Goal: Information Seeking & Learning: Learn about a topic

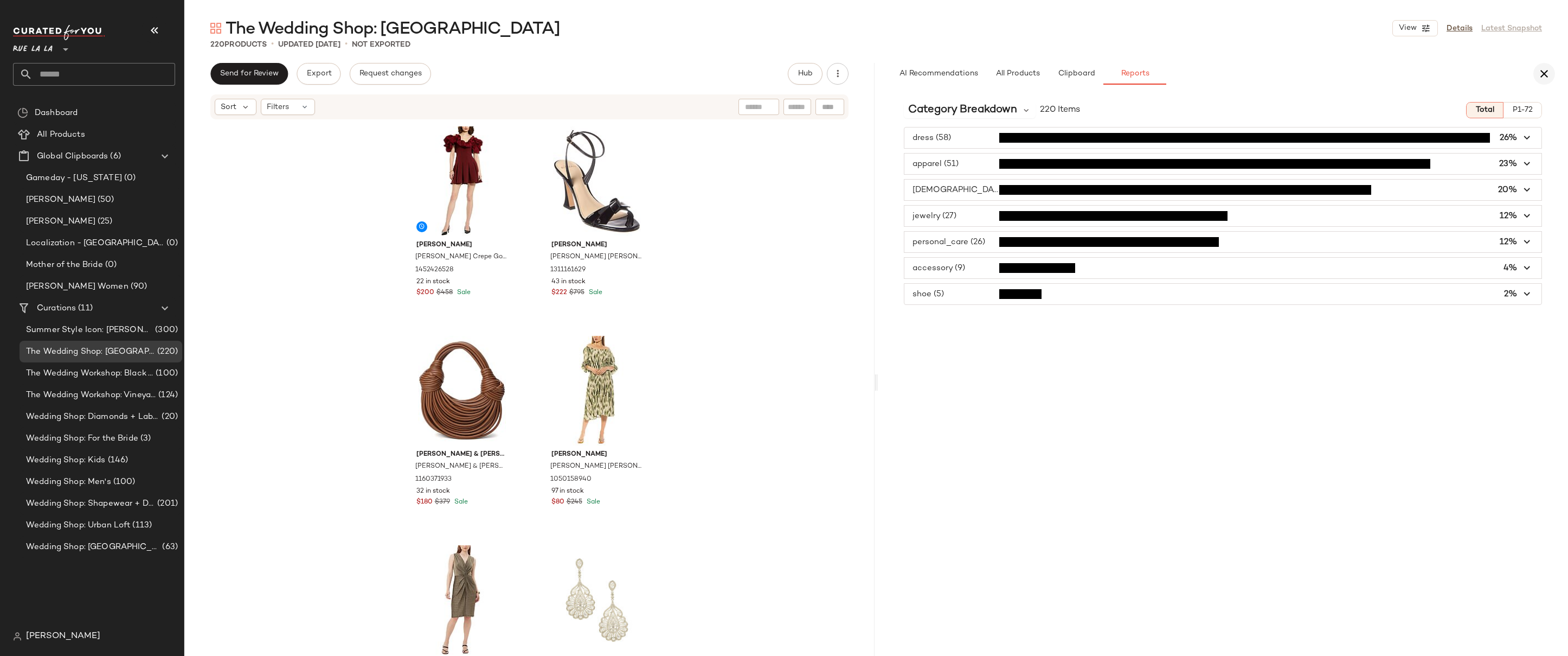
click at [1545, 72] on icon "button" at bounding box center [1544, 73] width 13 height 13
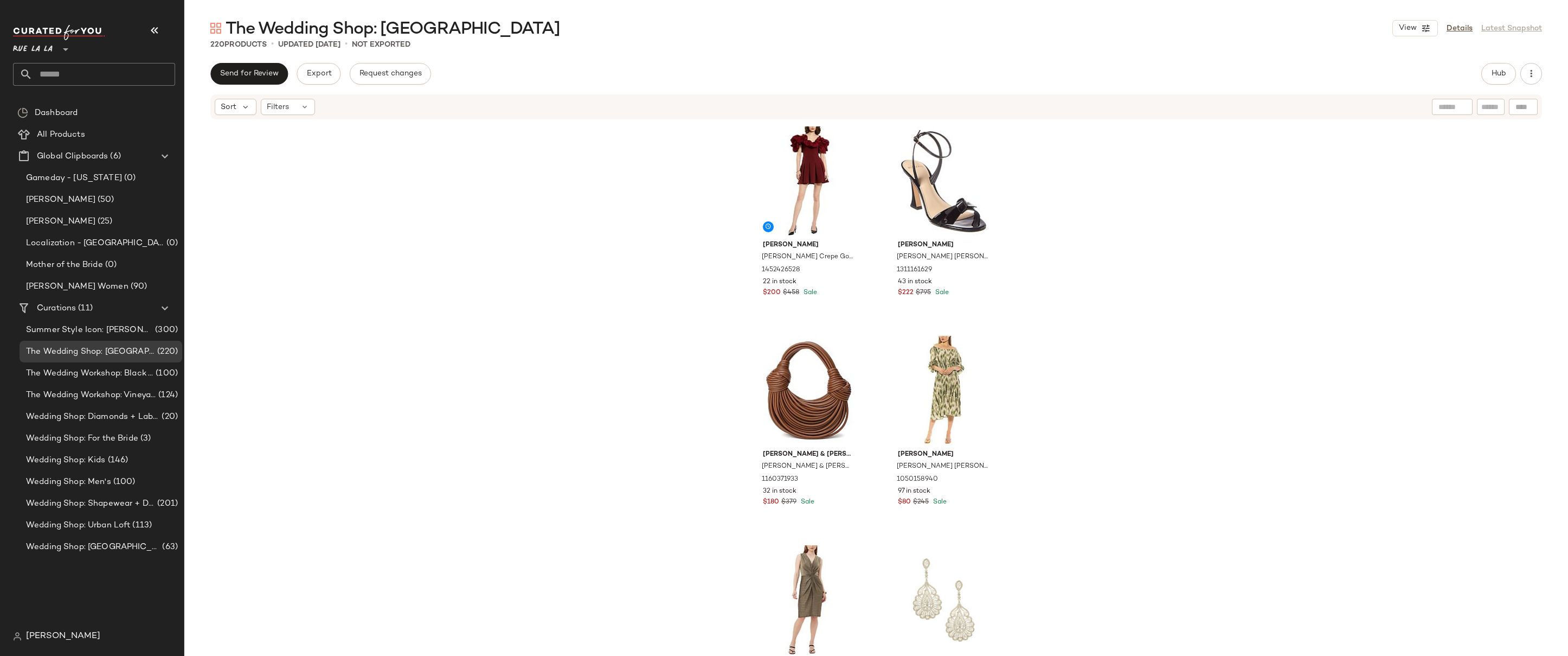
click at [1101, 209] on div "Mac Duggal Mac Duggal Crepe Godet Hem Mini Dress 1452426528 22 in stock $200 $4…" at bounding box center [876, 404] width 1384 height 568
click at [1114, 188] on div "Mac Duggal Mac Duggal Crepe Godet Hem Mini Dress 1452426528 22 in stock $200 $4…" at bounding box center [876, 404] width 1384 height 568
click at [1213, 251] on div "Mac Duggal Mac Duggal Crepe Godet Hem Mini Dress 1452426528 22 in stock $200 $4…" at bounding box center [876, 404] width 1384 height 568
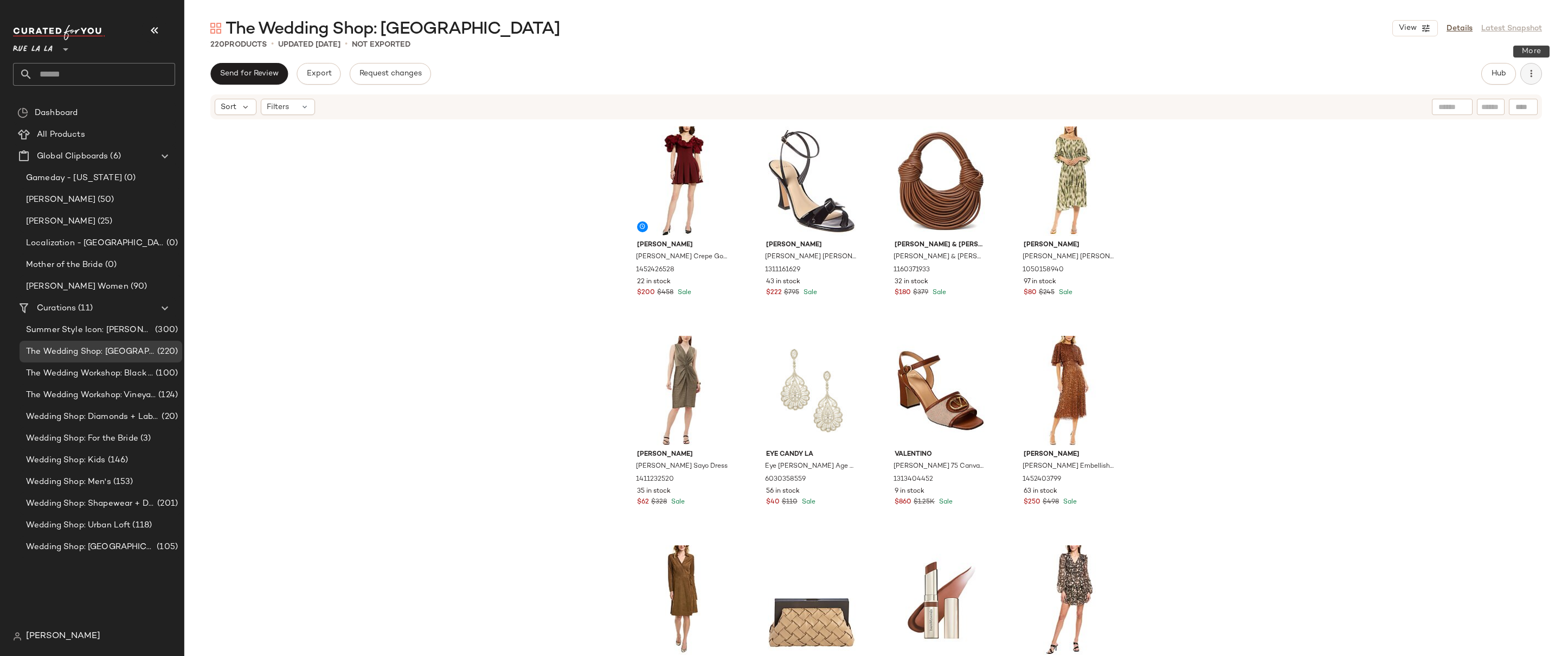
click at [1530, 79] on button "button" at bounding box center [1531, 74] width 22 height 22
click at [1443, 130] on span "Download All" at bounding box center [1482, 132] width 102 height 12
click at [1351, 149] on div "[PERSON_NAME] [PERSON_NAME] Crepe Godet Hem Mini Dress 1452426528 22 in stock $…" at bounding box center [876, 404] width 1384 height 568
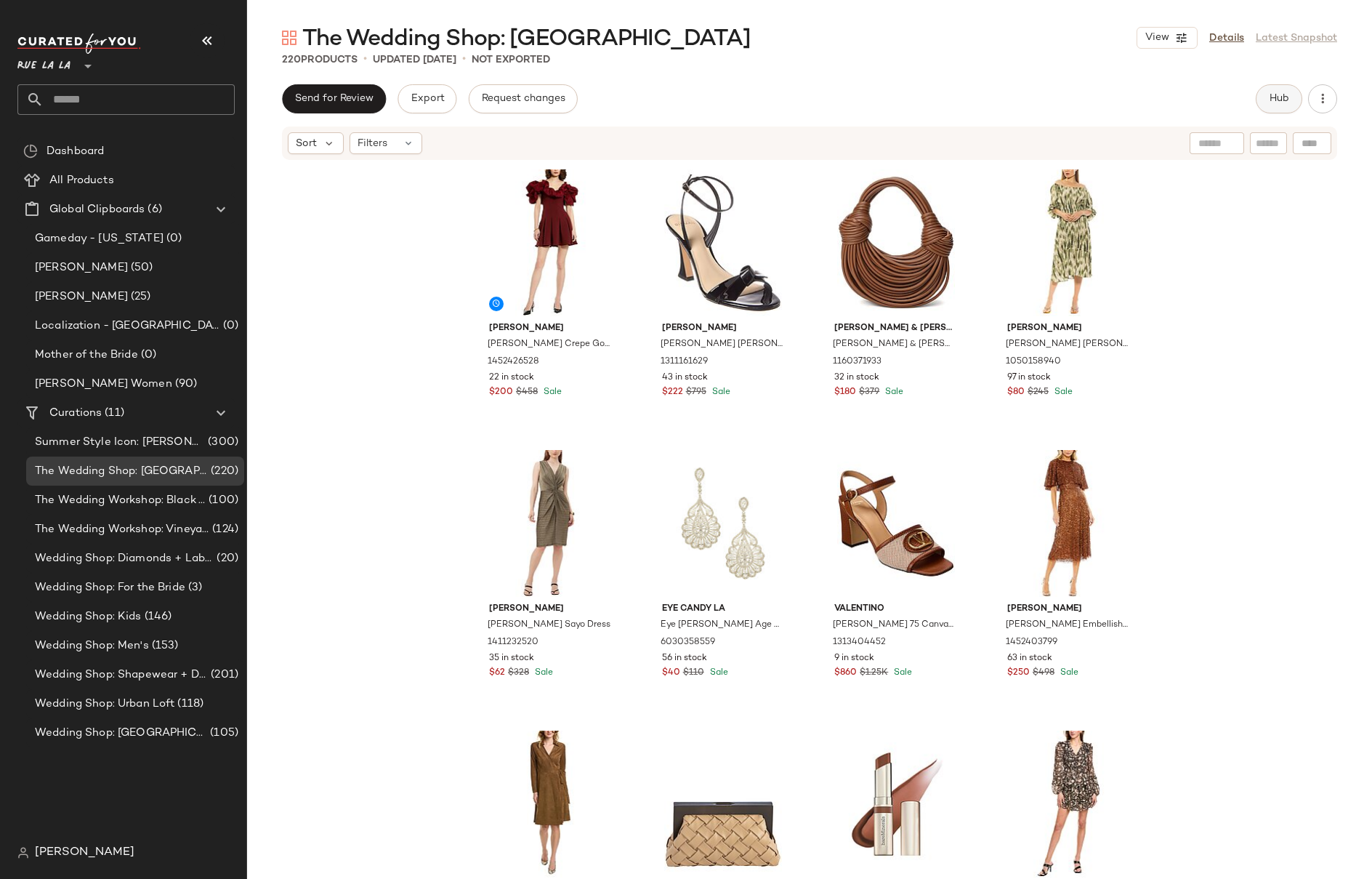
click at [1280, 101] on span "Hub" at bounding box center [1278, 99] width 20 height 11
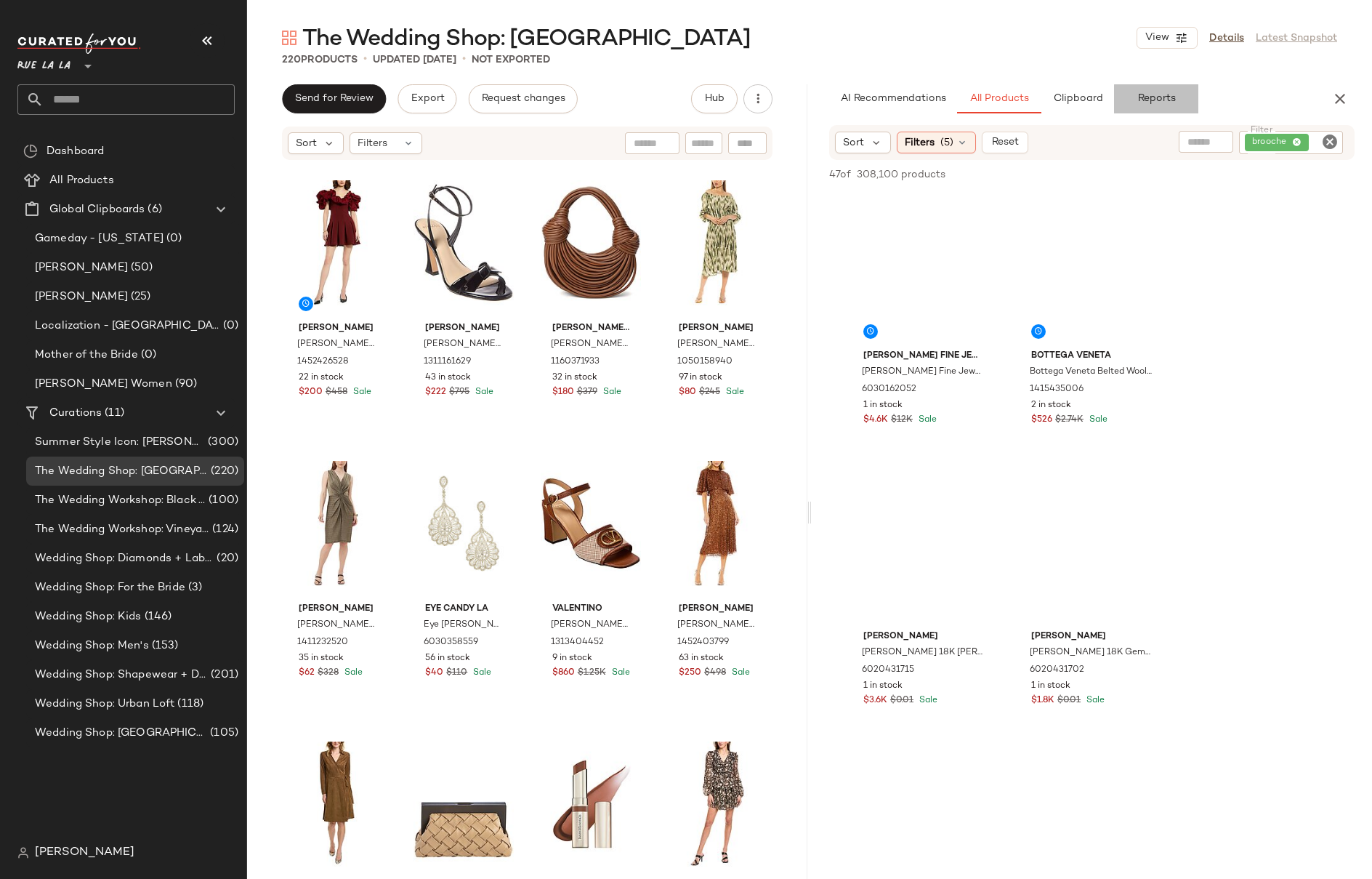
click at [1140, 96] on span "Reports" at bounding box center [1155, 99] width 38 height 11
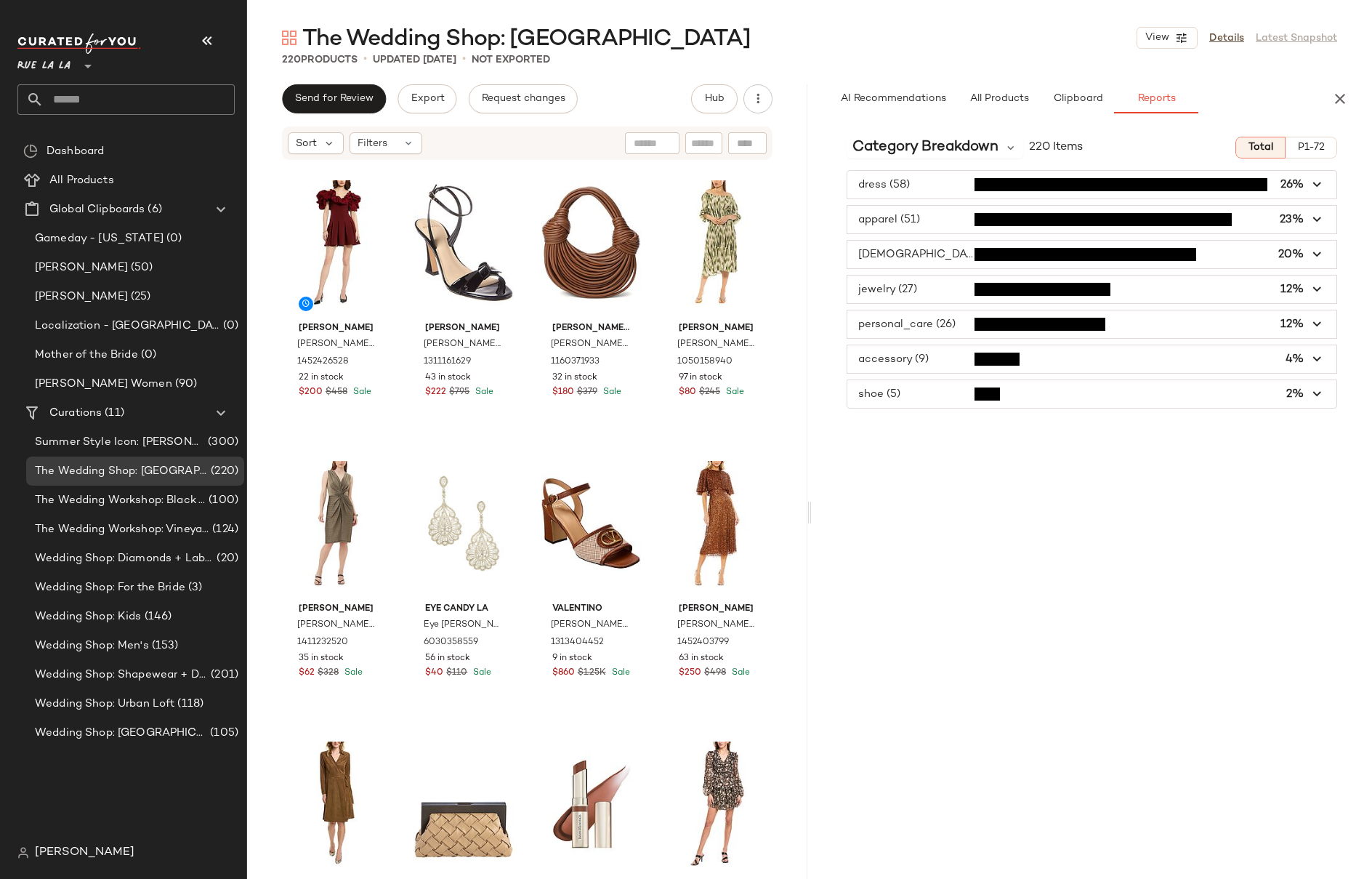
click at [1324, 147] on span "P1-72" at bounding box center [1311, 148] width 28 height 11
click at [954, 146] on span "Category Breakdown" at bounding box center [925, 147] width 146 height 22
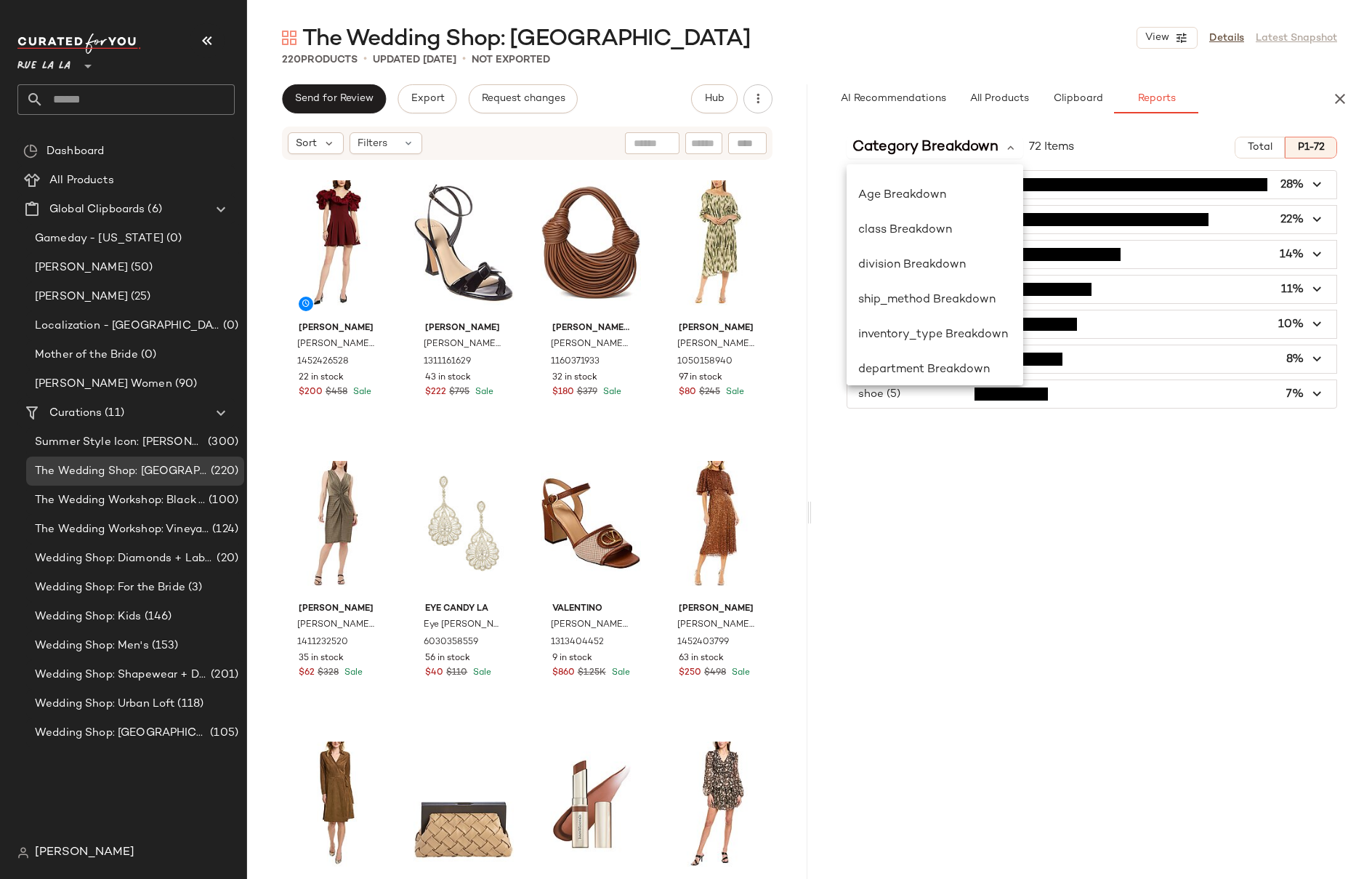
scroll to position [212, 0]
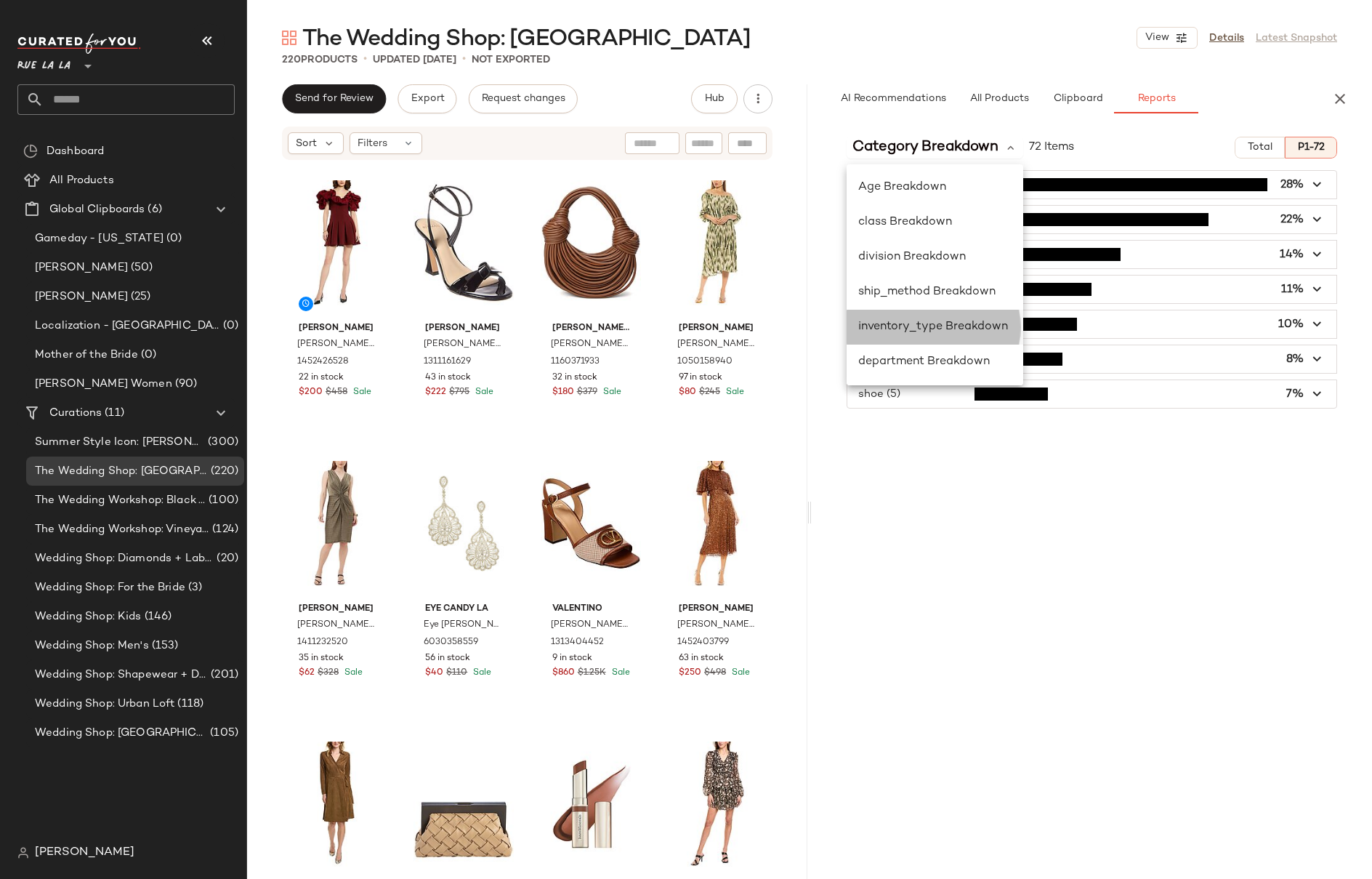
click at [941, 317] on div "inventory_type Breakdown" at bounding box center [935, 326] width 176 height 35
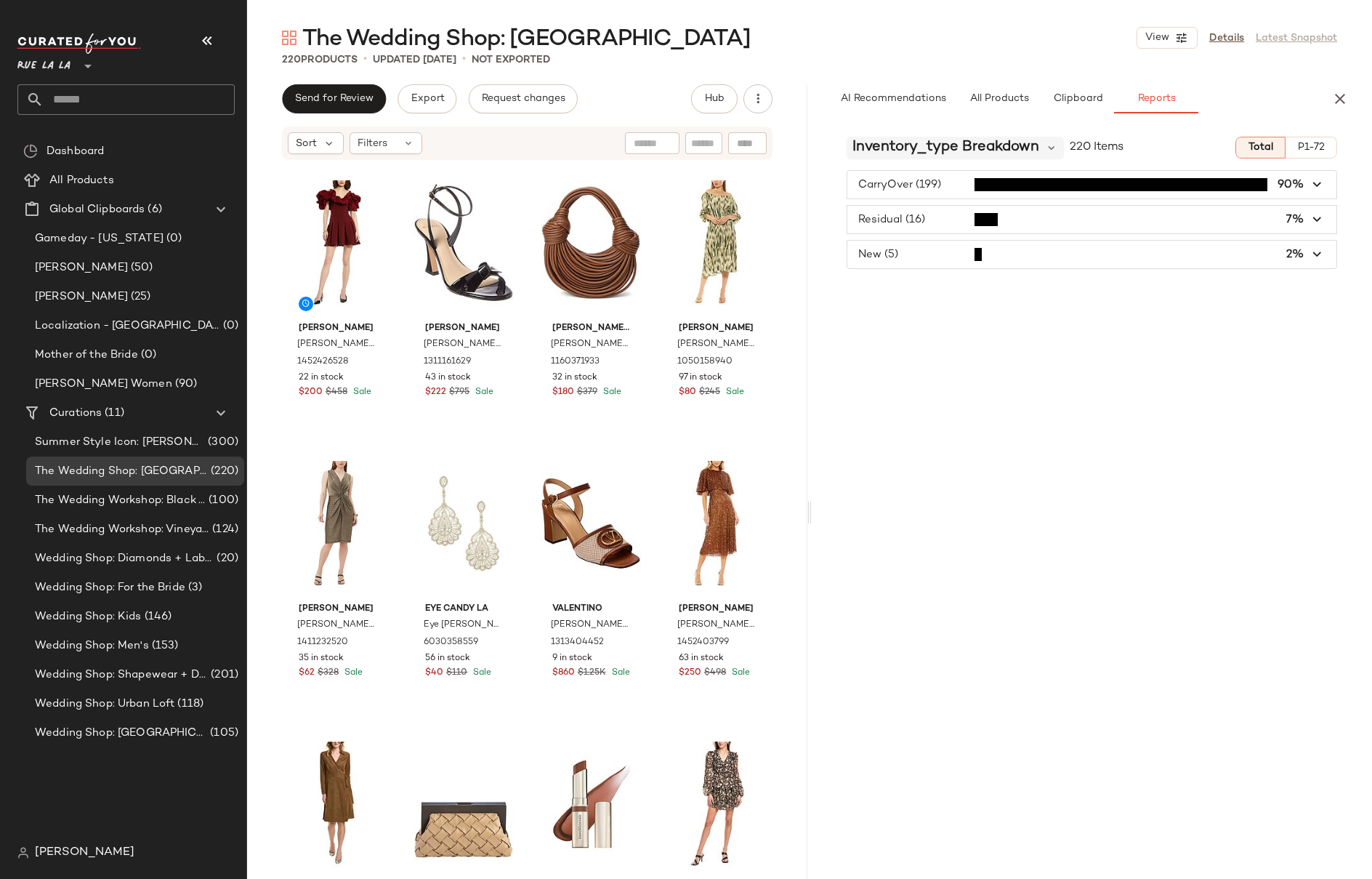
click at [949, 152] on span "inventory_type Breakdown" at bounding box center [945, 147] width 187 height 22
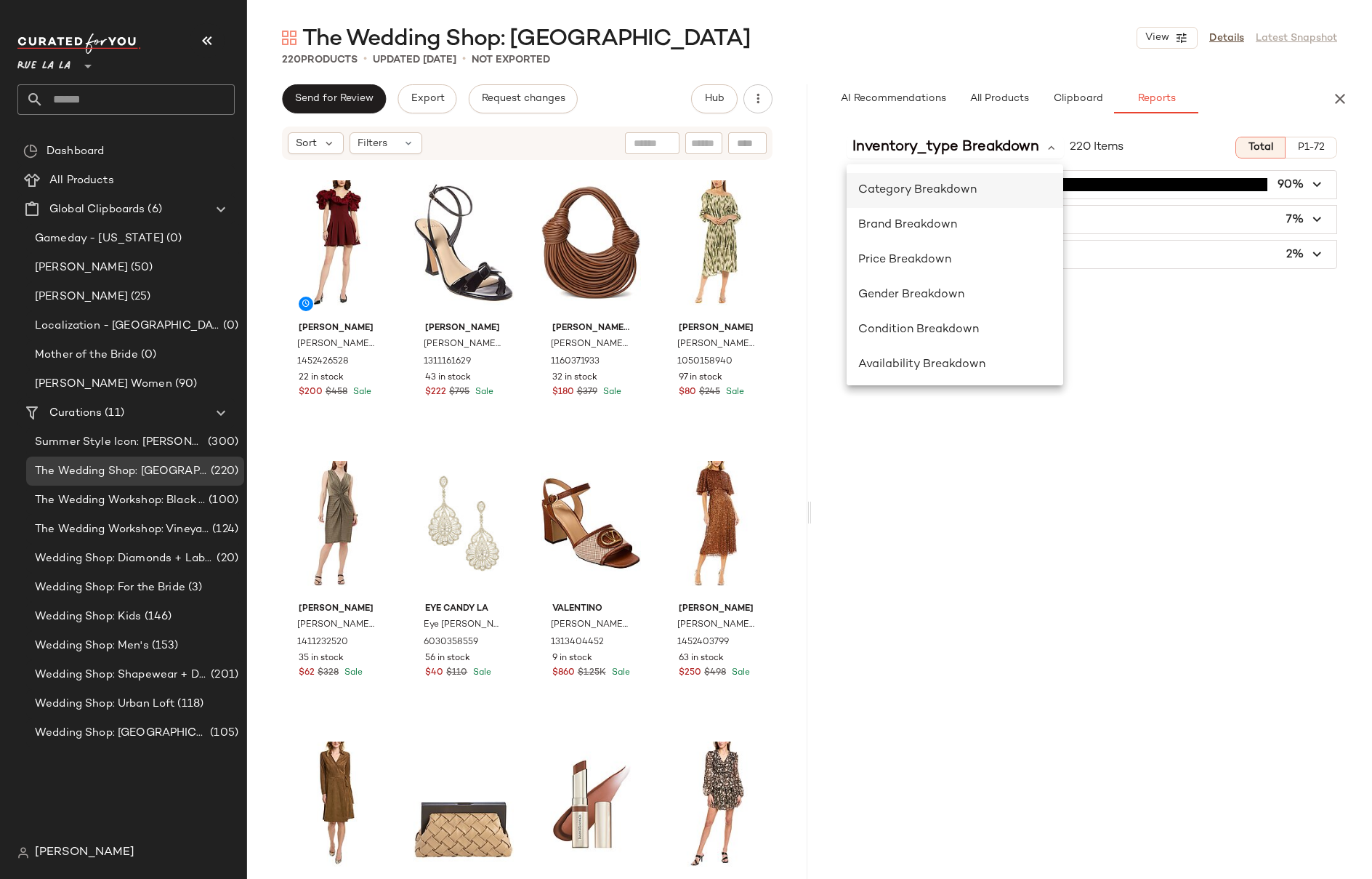
click at [907, 194] on span "Category Breakdown" at bounding box center [917, 189] width 118 height 12
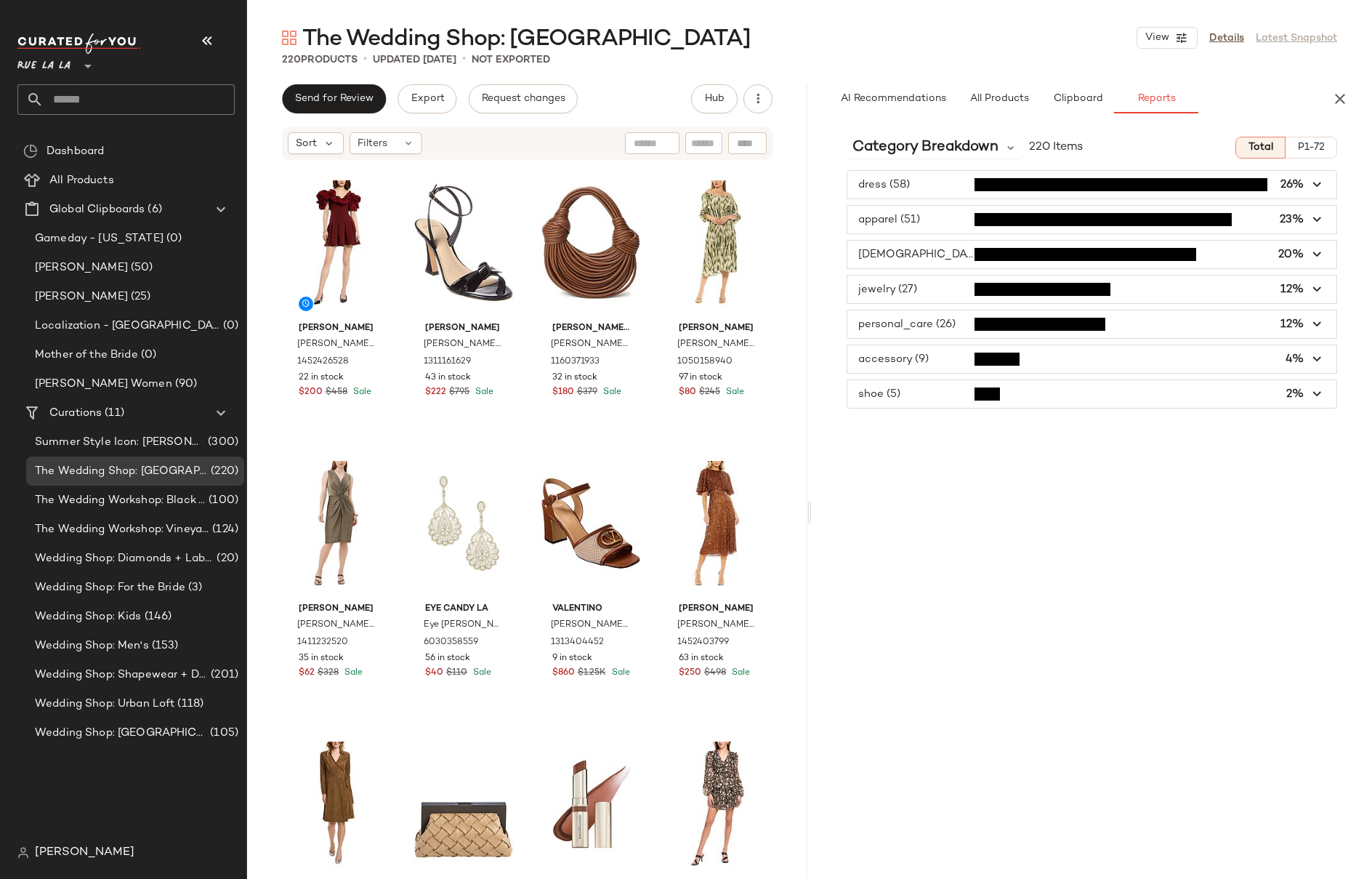
click at [906, 396] on span "button" at bounding box center [1091, 394] width 489 height 28
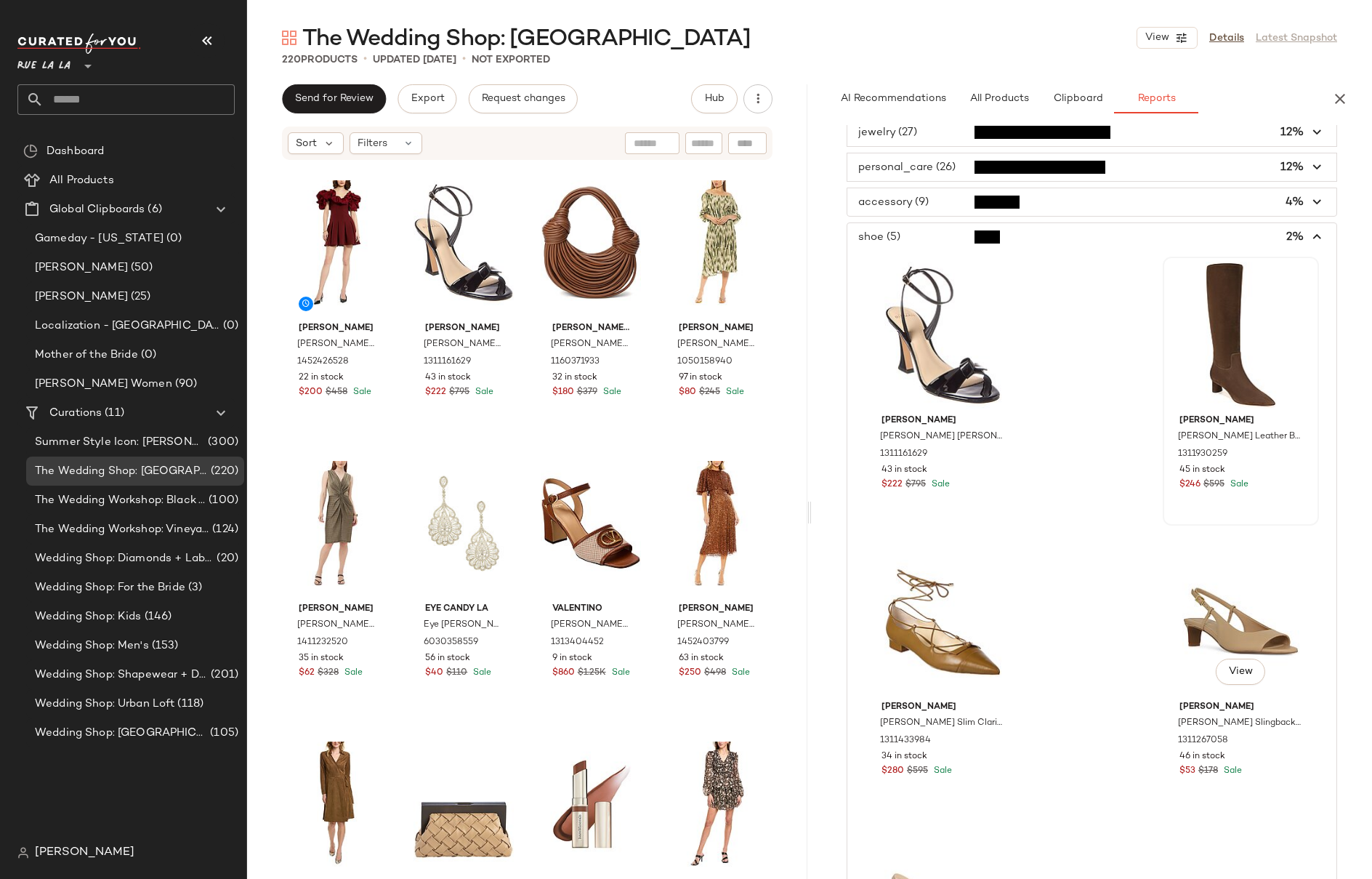
scroll to position [0, 0]
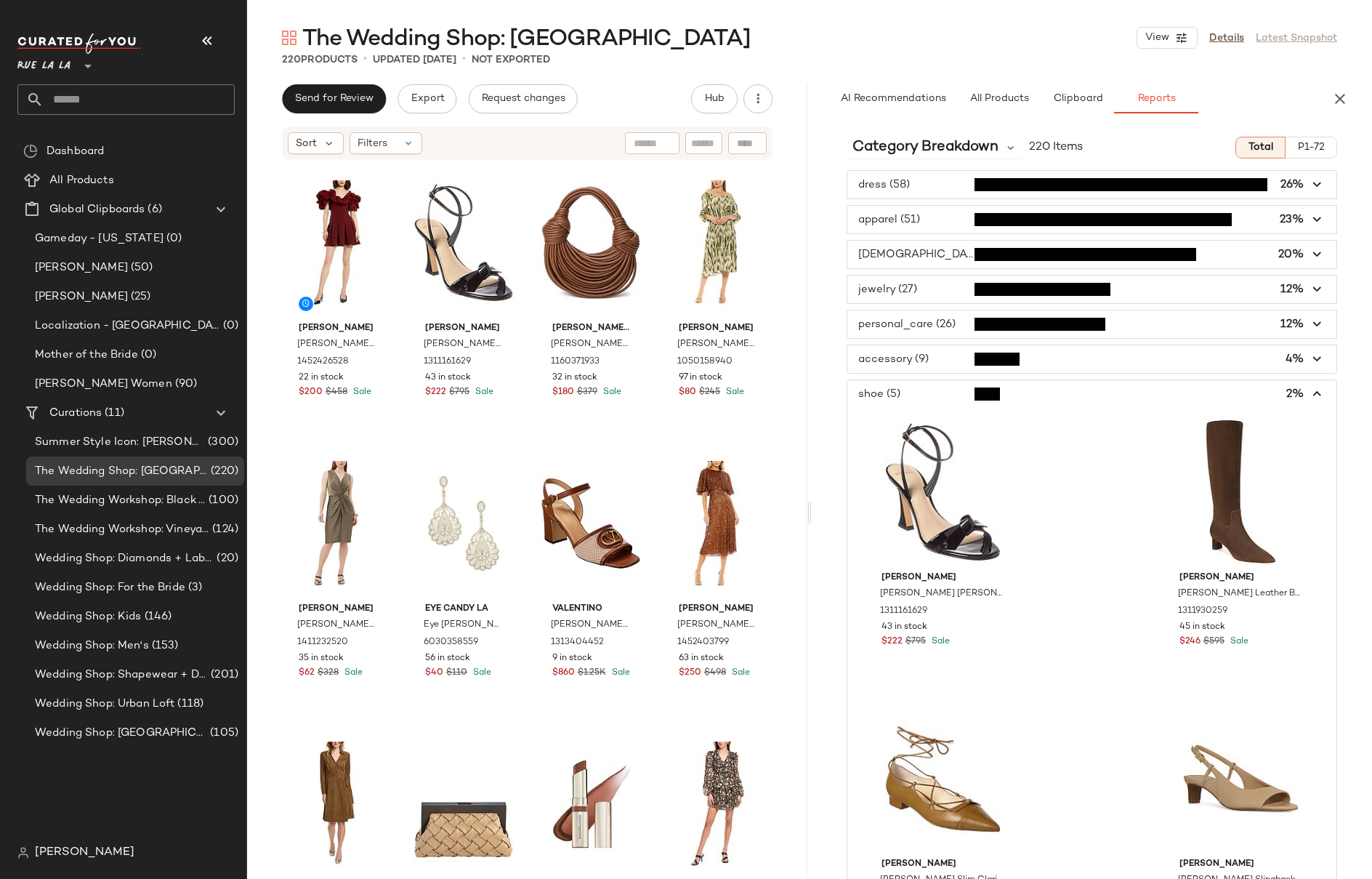
click at [1313, 393] on icon "button" at bounding box center [1317, 394] width 16 height 16
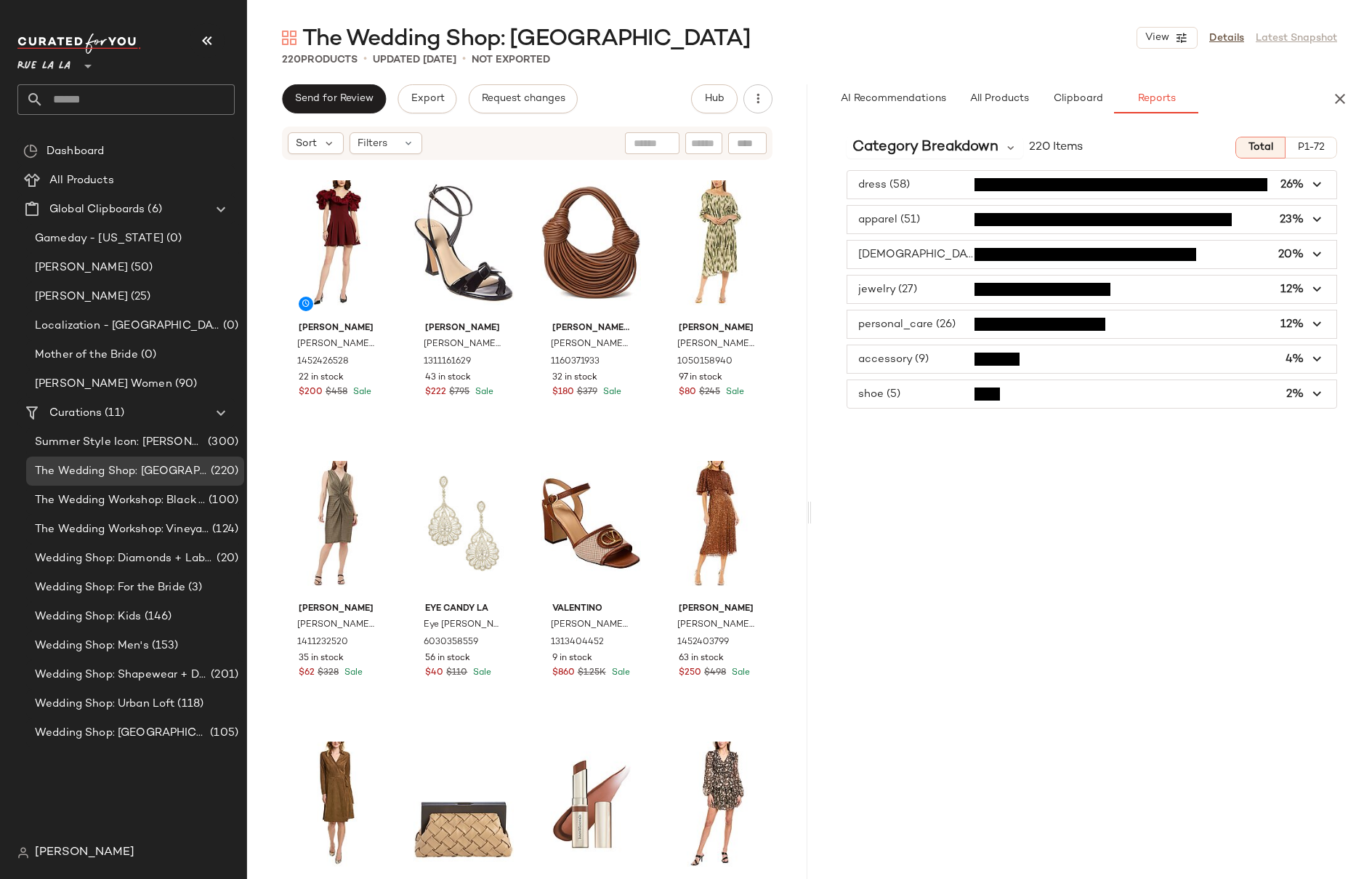
click at [923, 356] on span "button" at bounding box center [1091, 359] width 489 height 28
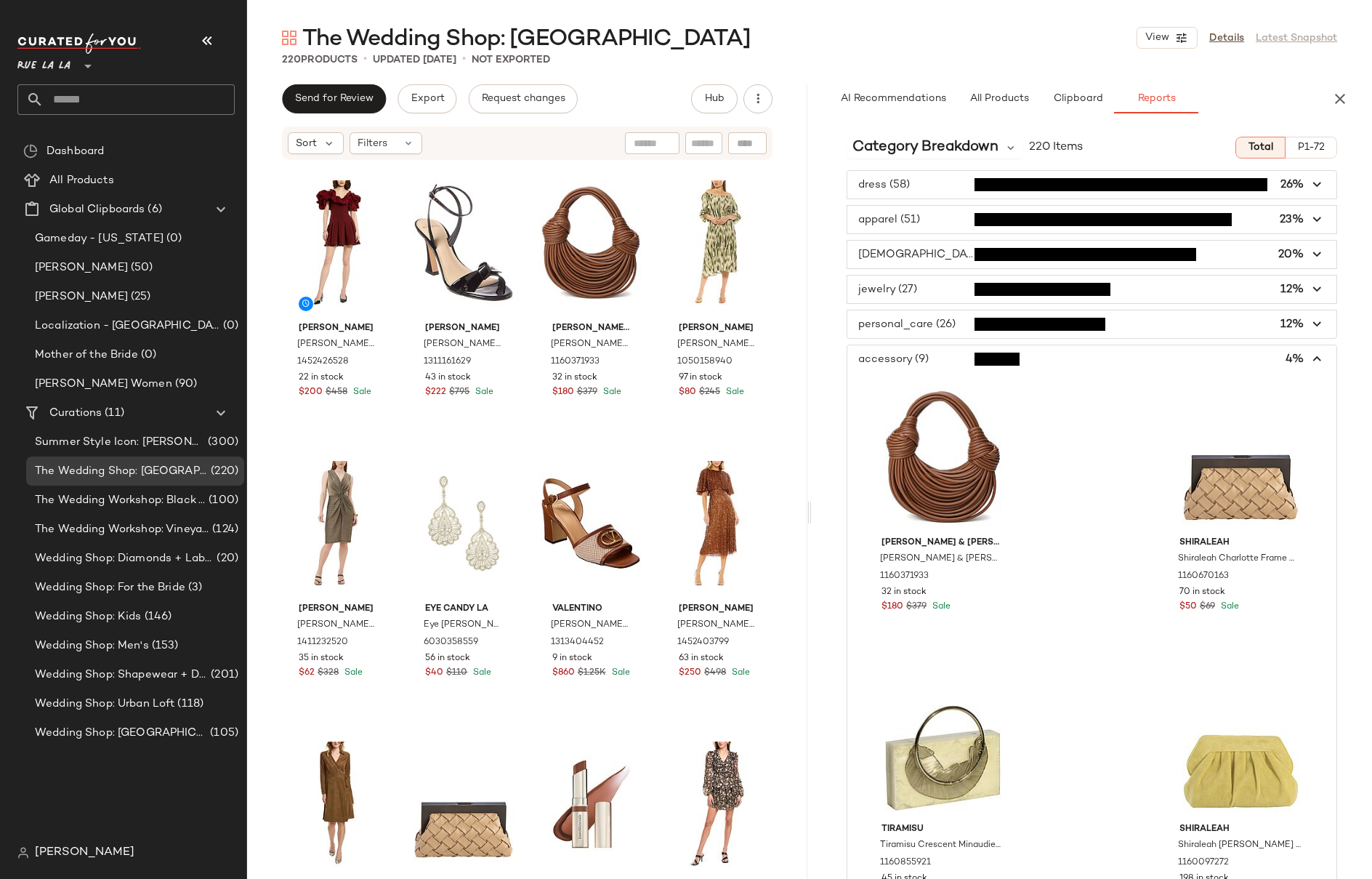
click at [933, 330] on span "button" at bounding box center [1091, 324] width 489 height 28
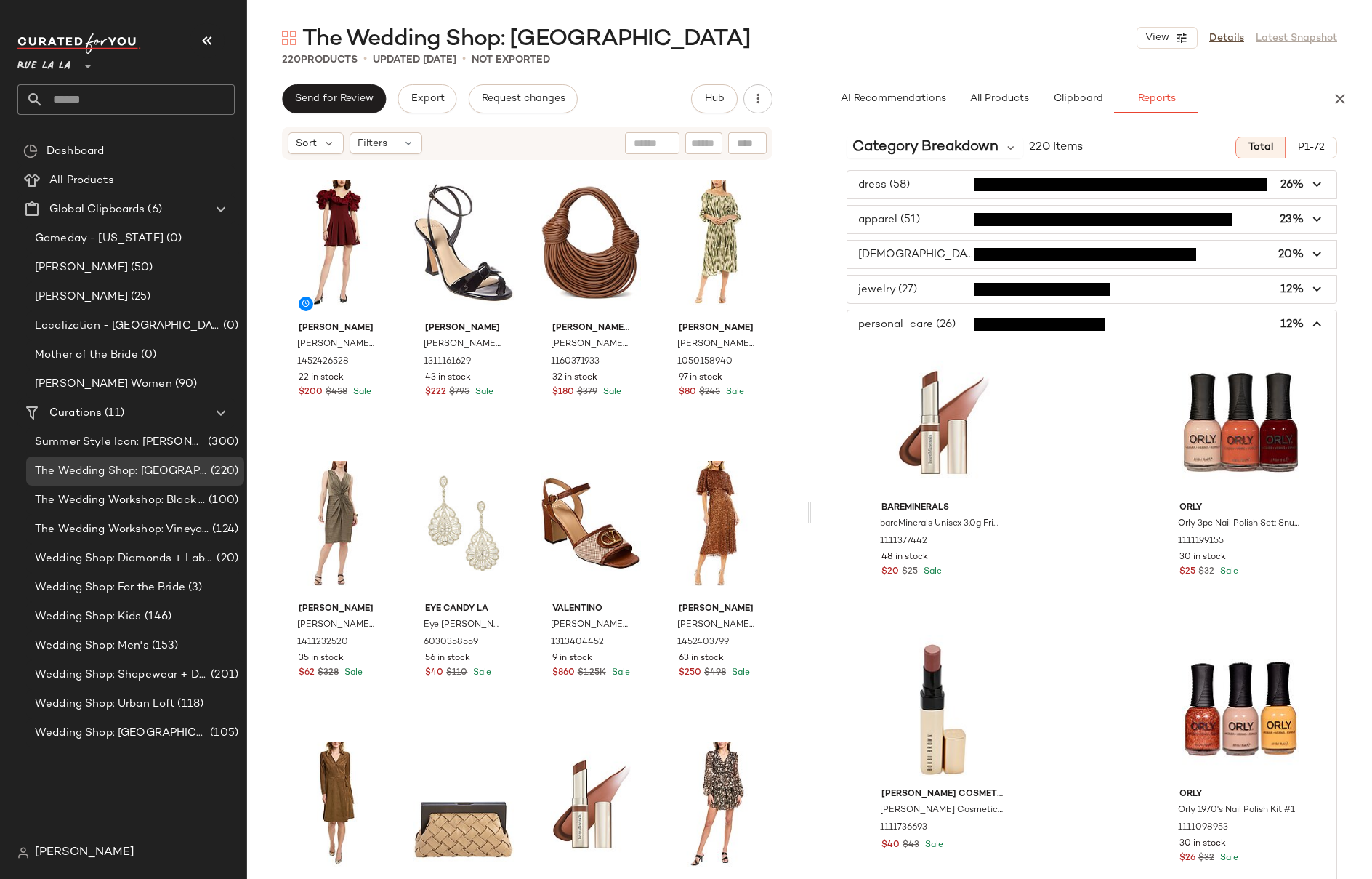
click at [941, 251] on span "button" at bounding box center [1091, 255] width 489 height 28
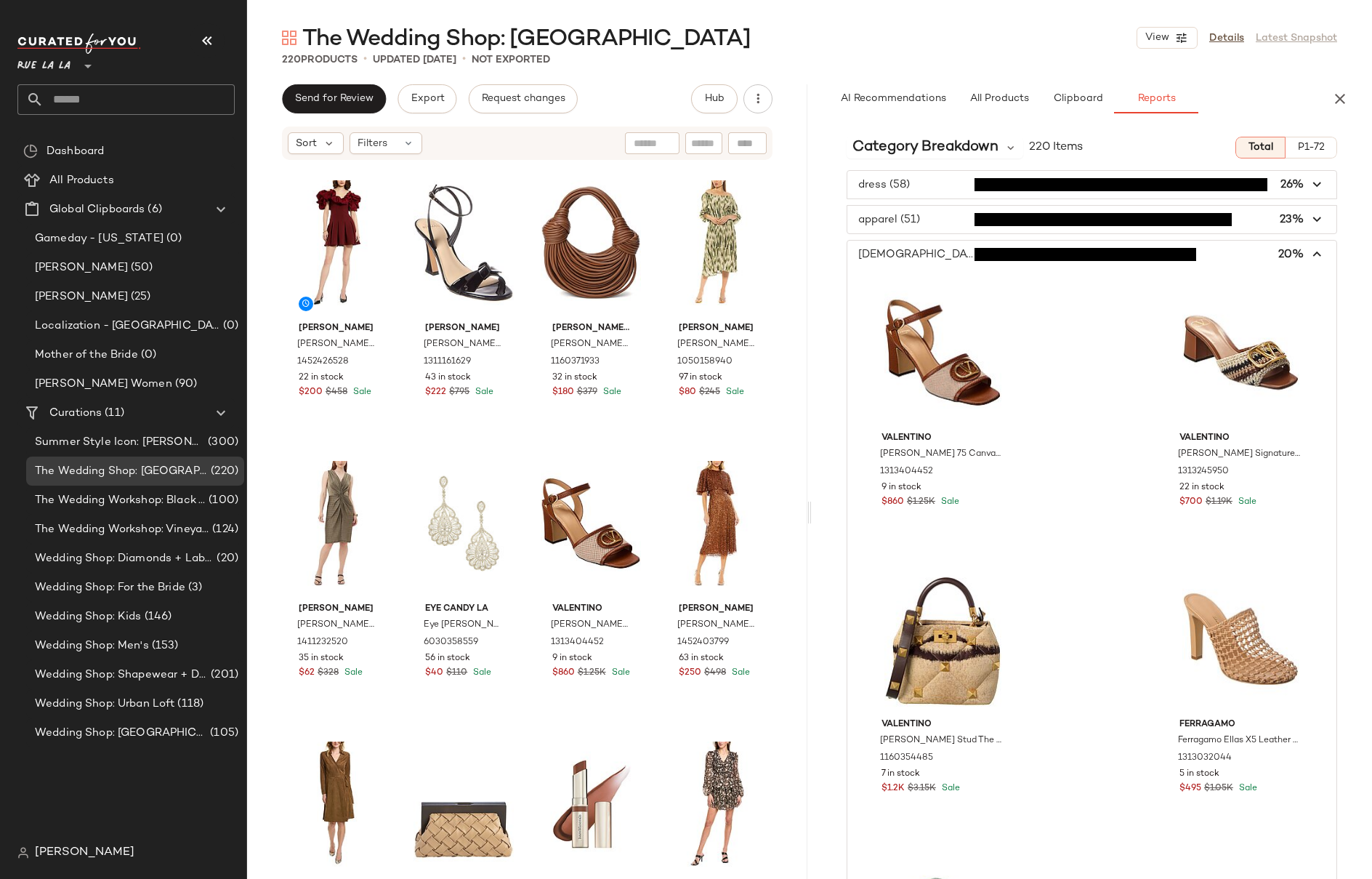
click at [1313, 255] on icon "button" at bounding box center [1317, 255] width 16 height 16
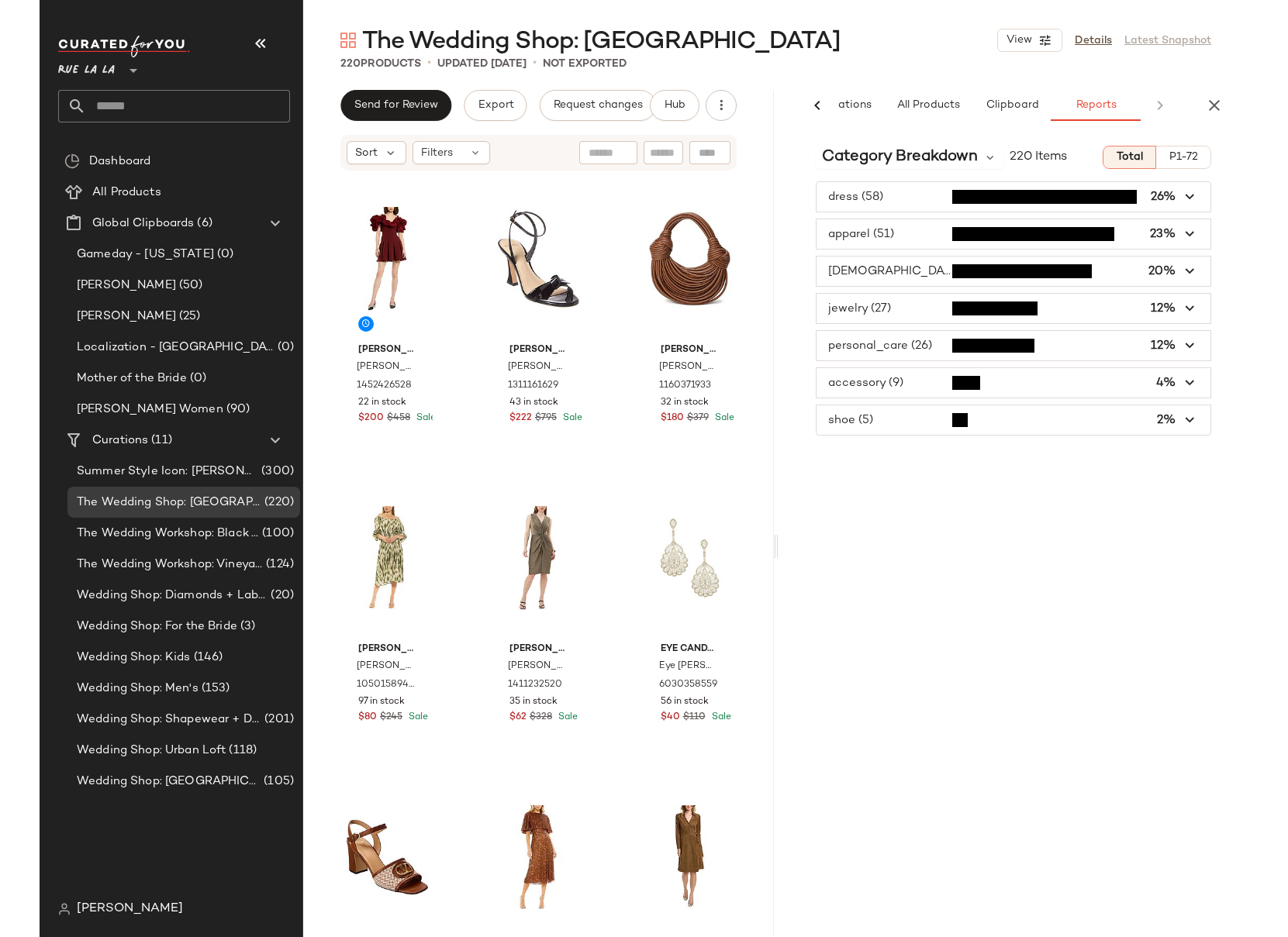
scroll to position [0, 51]
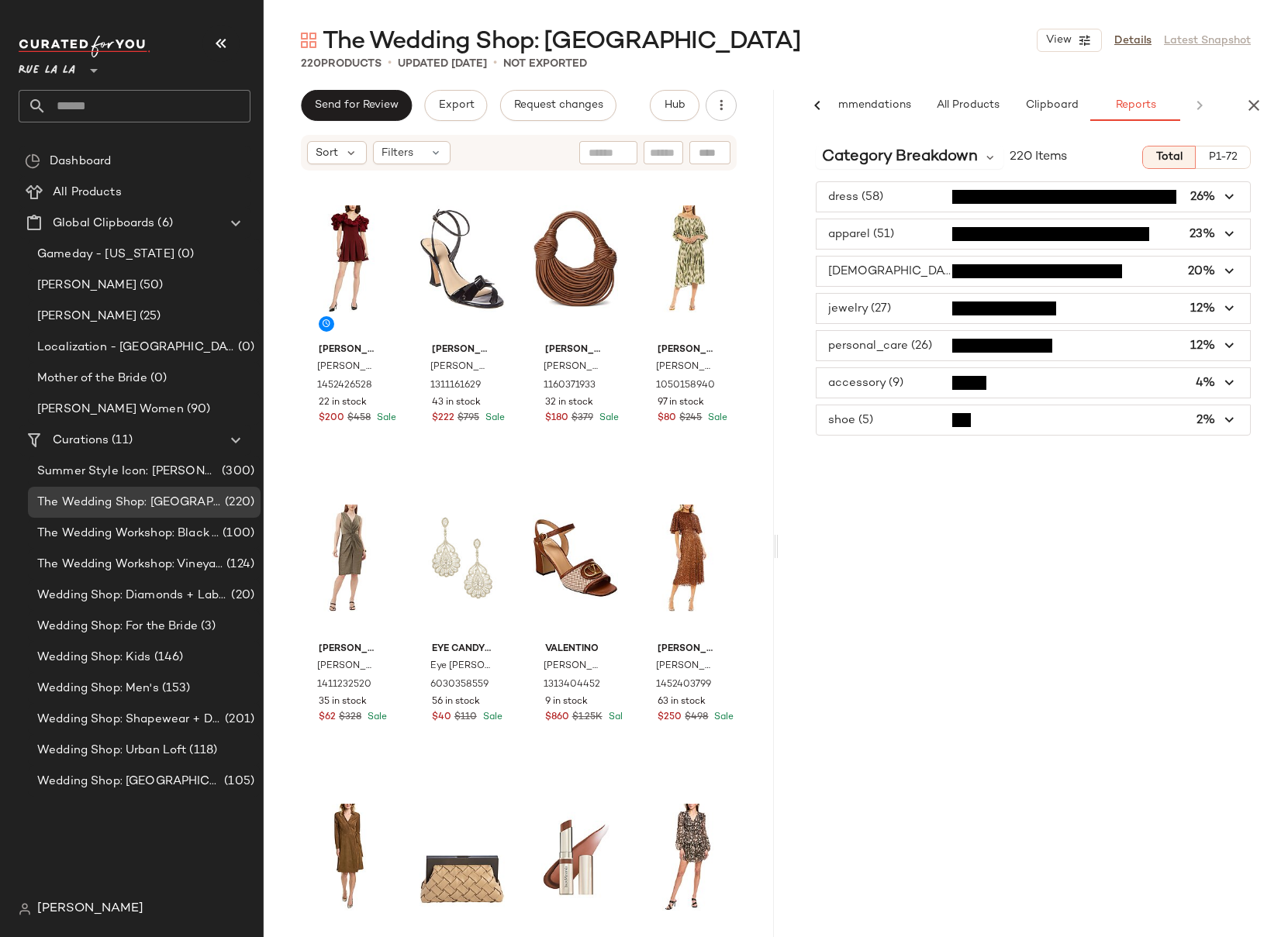
click at [919, 271] on span "button" at bounding box center [1033, 271] width 434 height 30
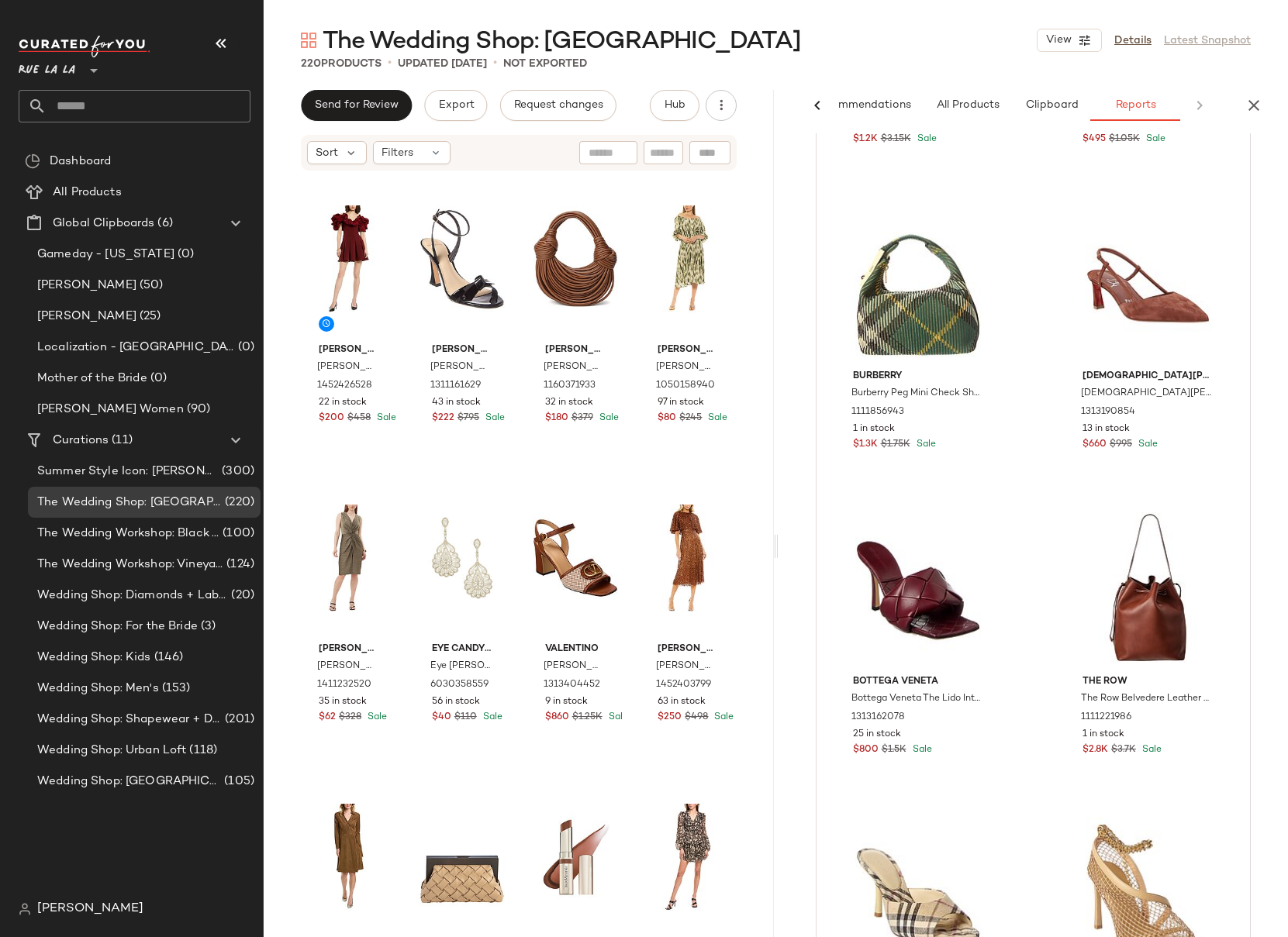
scroll to position [0, 0]
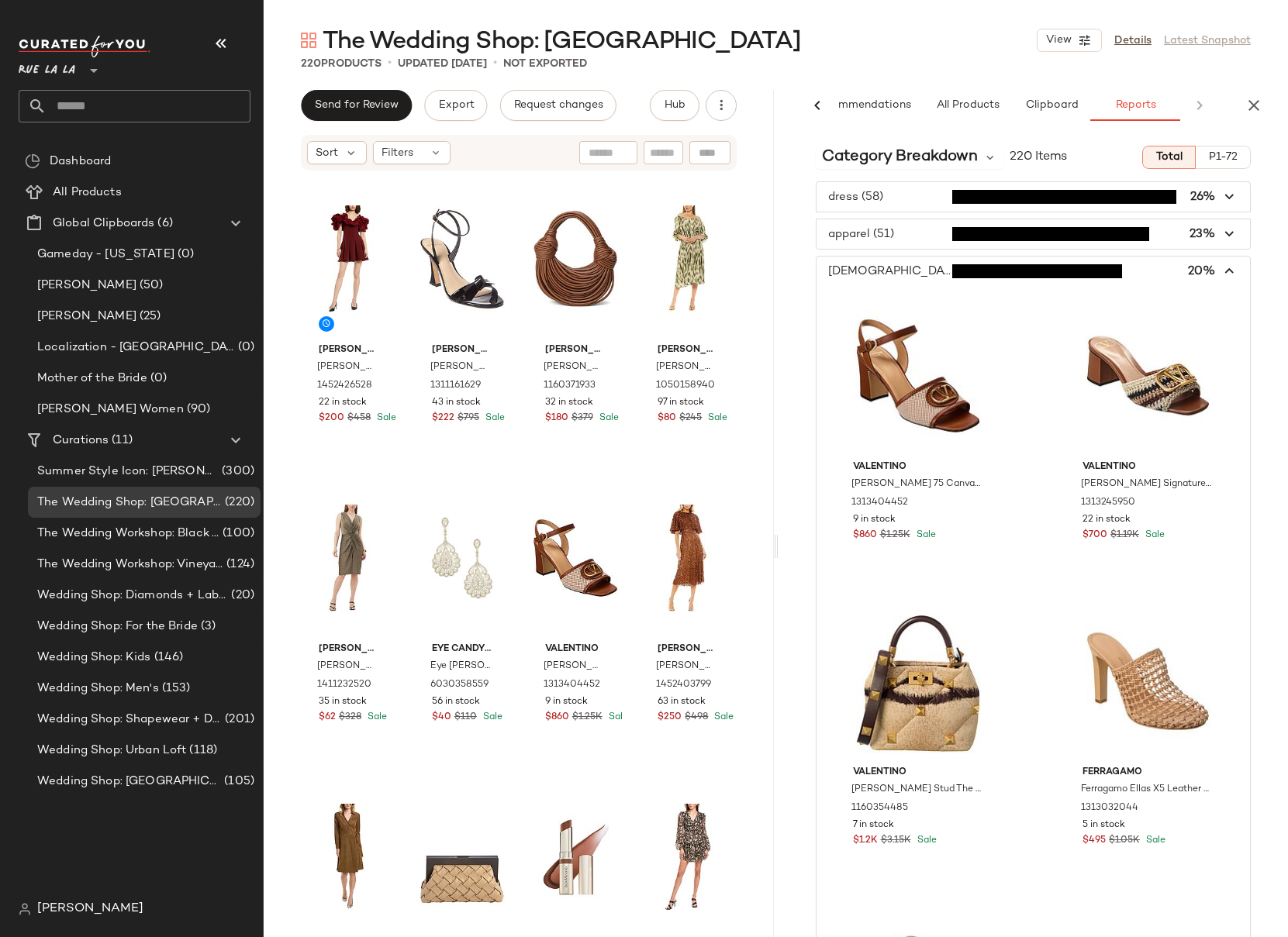
click at [1224, 267] on icon "button" at bounding box center [1230, 271] width 17 height 17
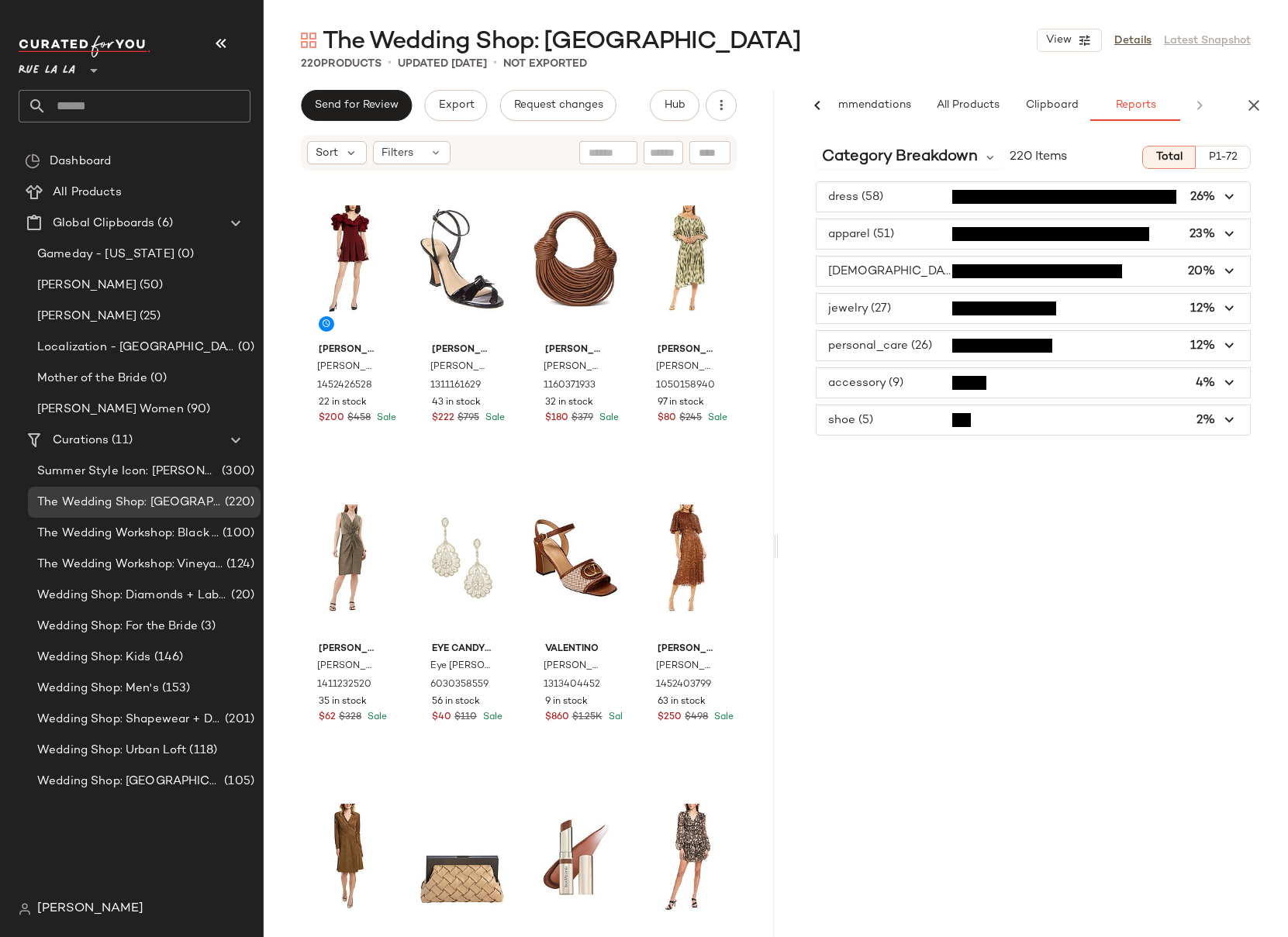
click at [1229, 231] on icon "button" at bounding box center [1230, 234] width 17 height 17
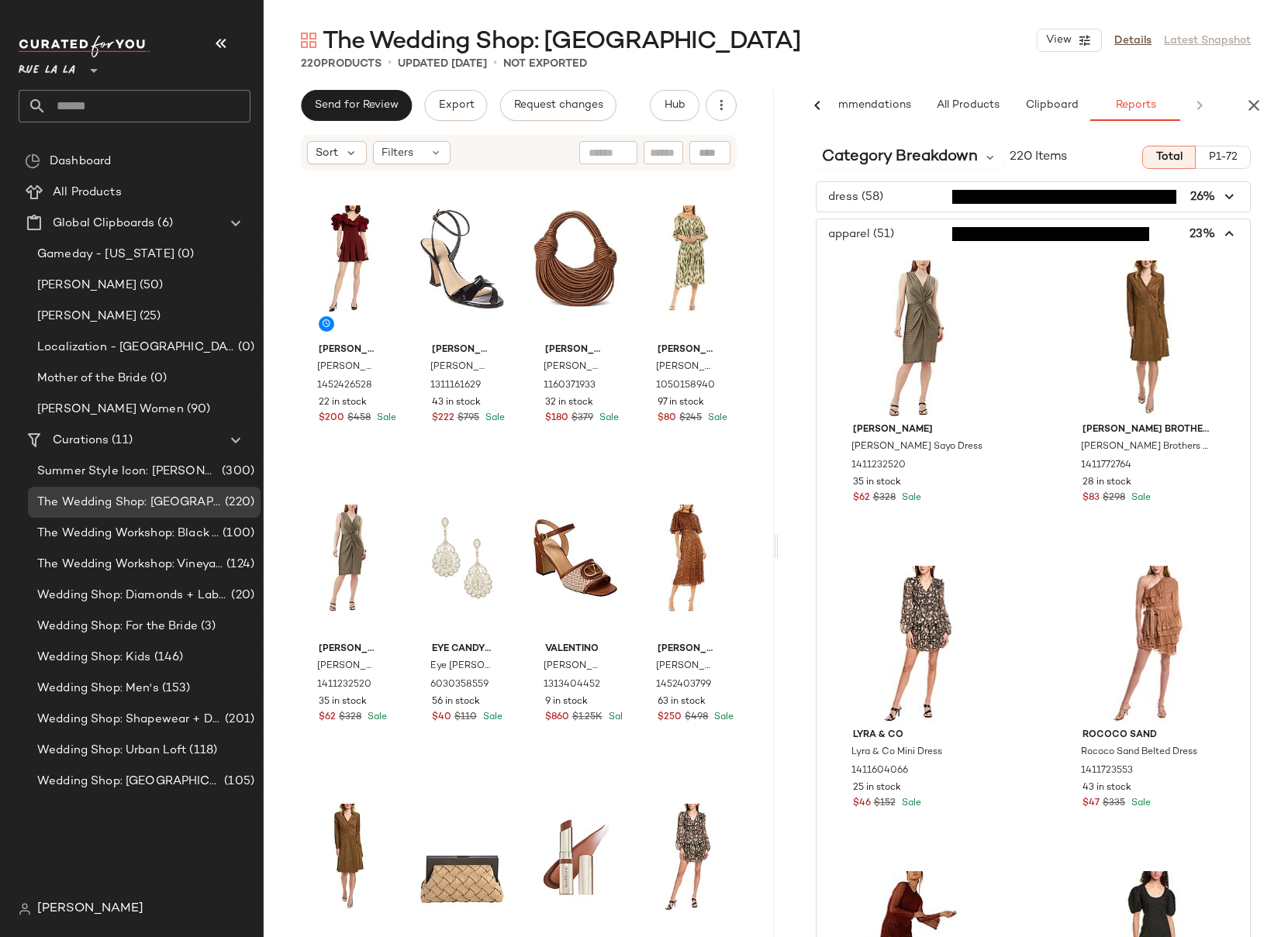
click at [1224, 236] on icon "button" at bounding box center [1230, 234] width 17 height 17
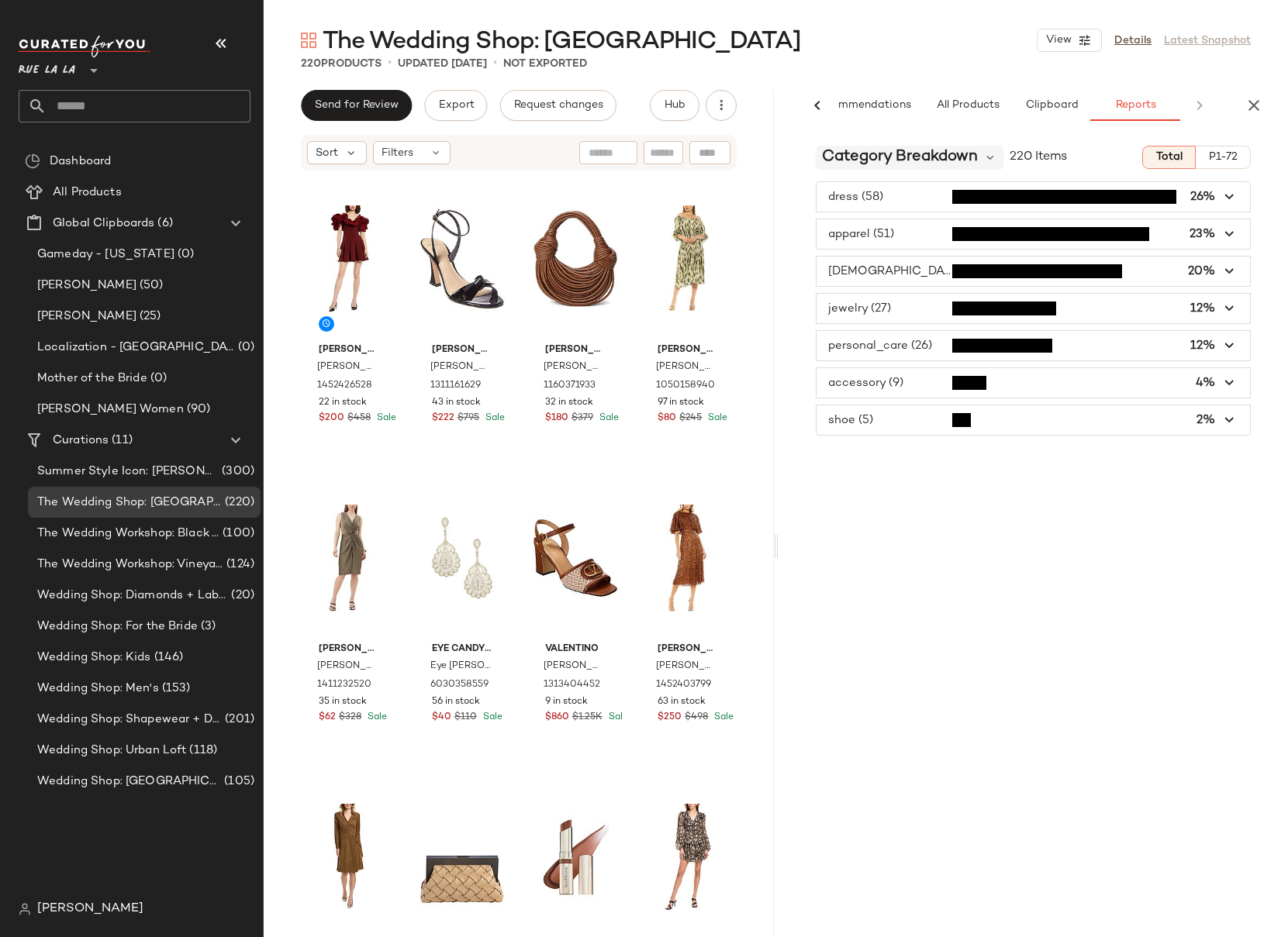
click at [897, 157] on span "Category Breakdown" at bounding box center [899, 157] width 156 height 23
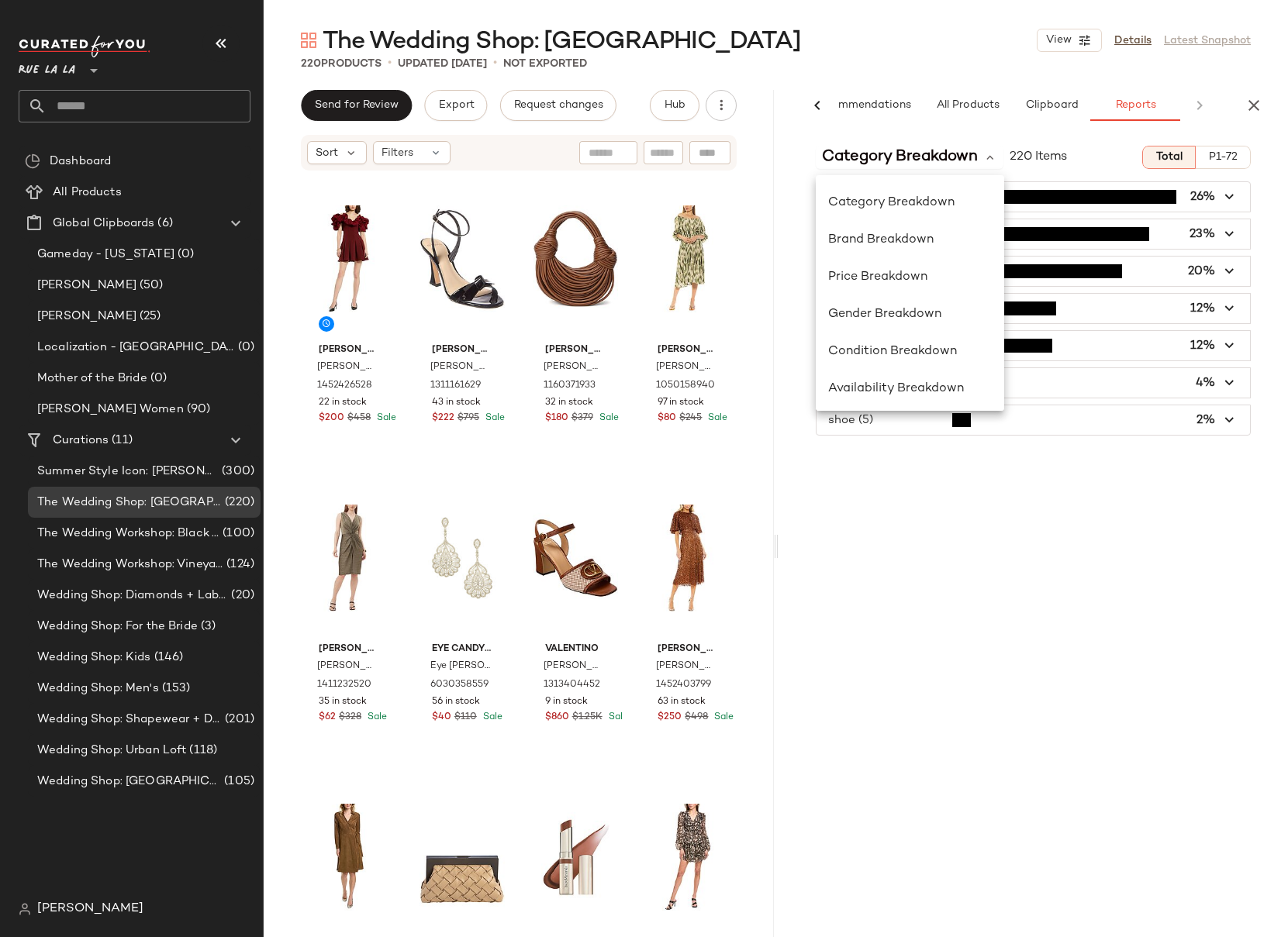
drag, startPoint x: 923, startPoint y: 592, endPoint x: 1039, endPoint y: 488, distance: 155.8
click at [924, 592] on div "Category Breakdown 220 Items Total P1-72 dress (58) 26% apparel (51) 23% [DEMOG…" at bounding box center [1033, 567] width 510 height 869
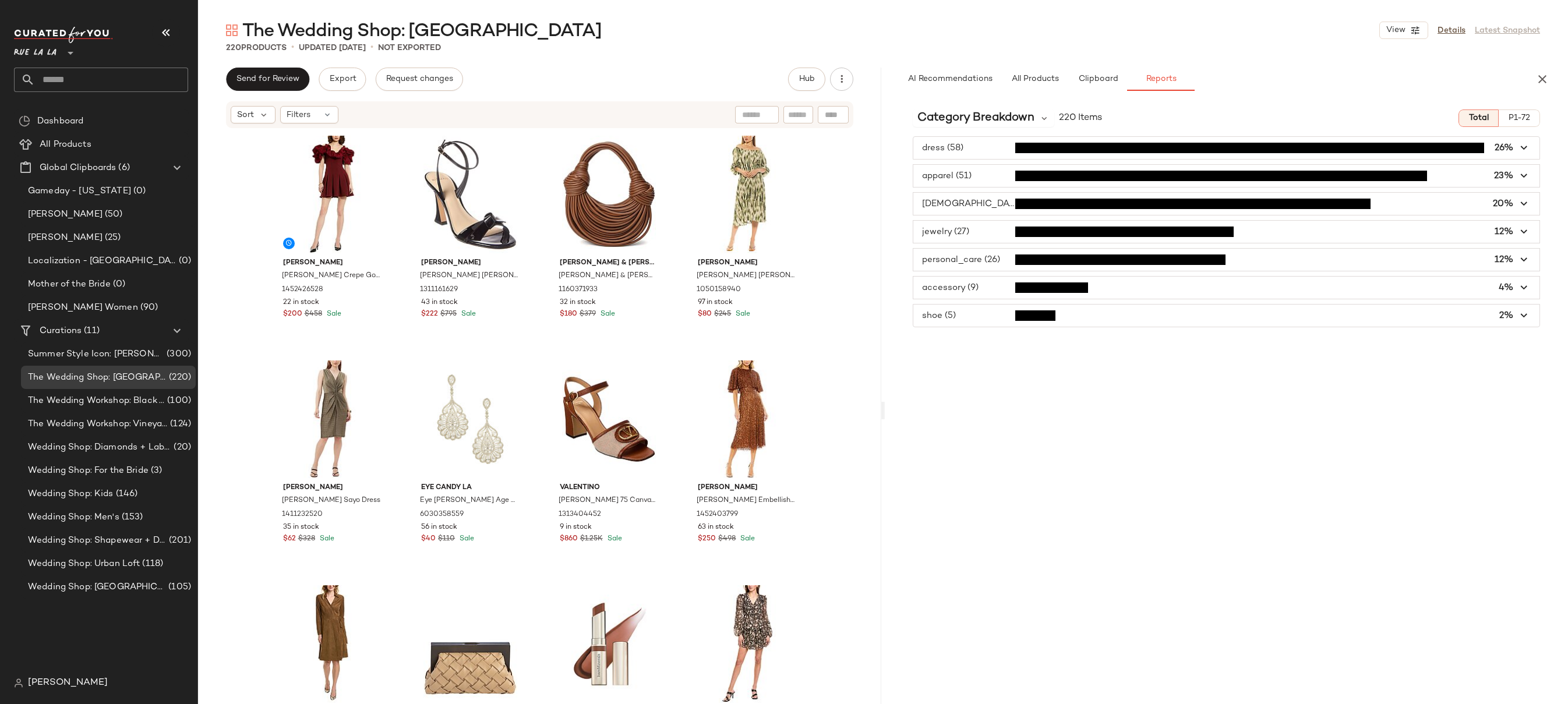
click at [970, 169] on span "button" at bounding box center [1227, 176] width 626 height 22
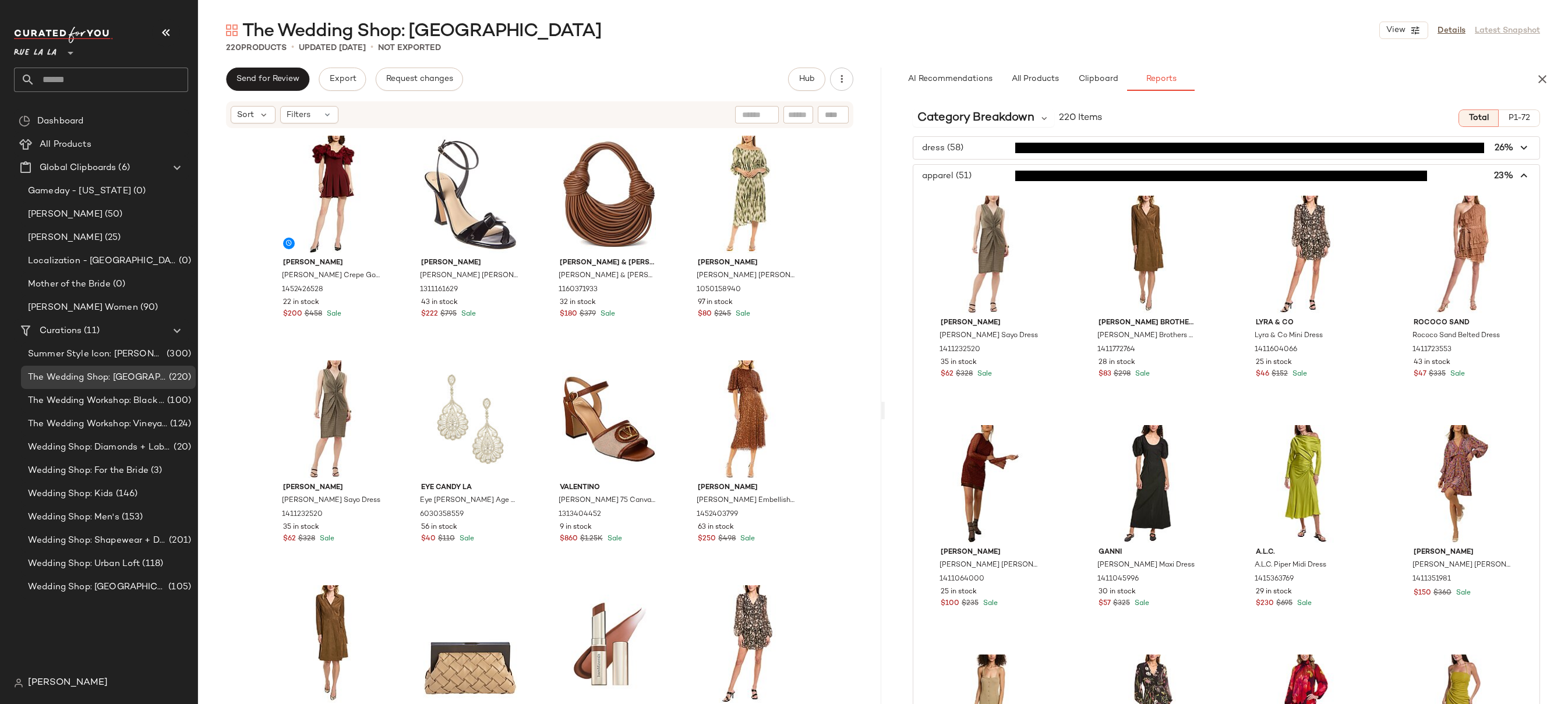
click at [1000, 179] on span "button" at bounding box center [1227, 176] width 626 height 22
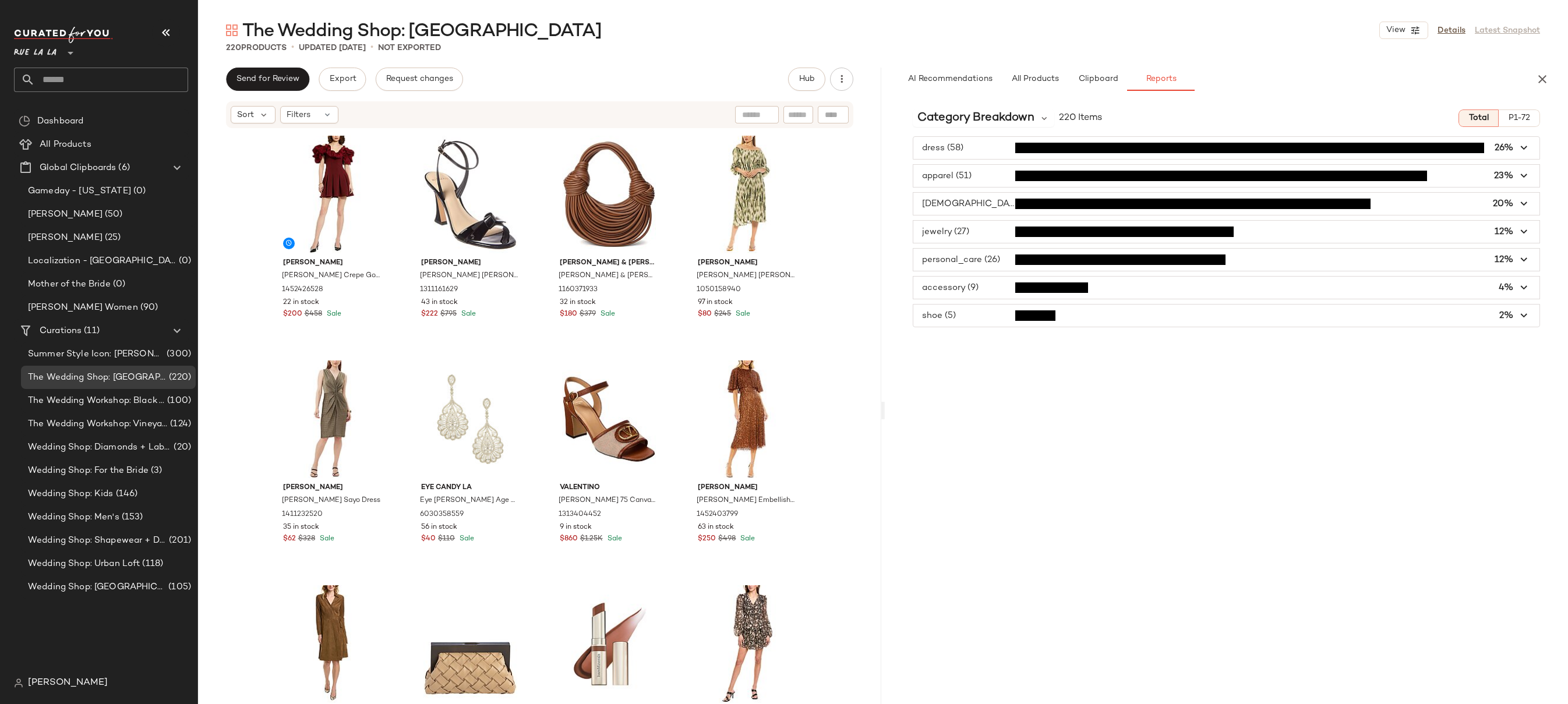
click at [959, 317] on span "button" at bounding box center [1227, 316] width 626 height 22
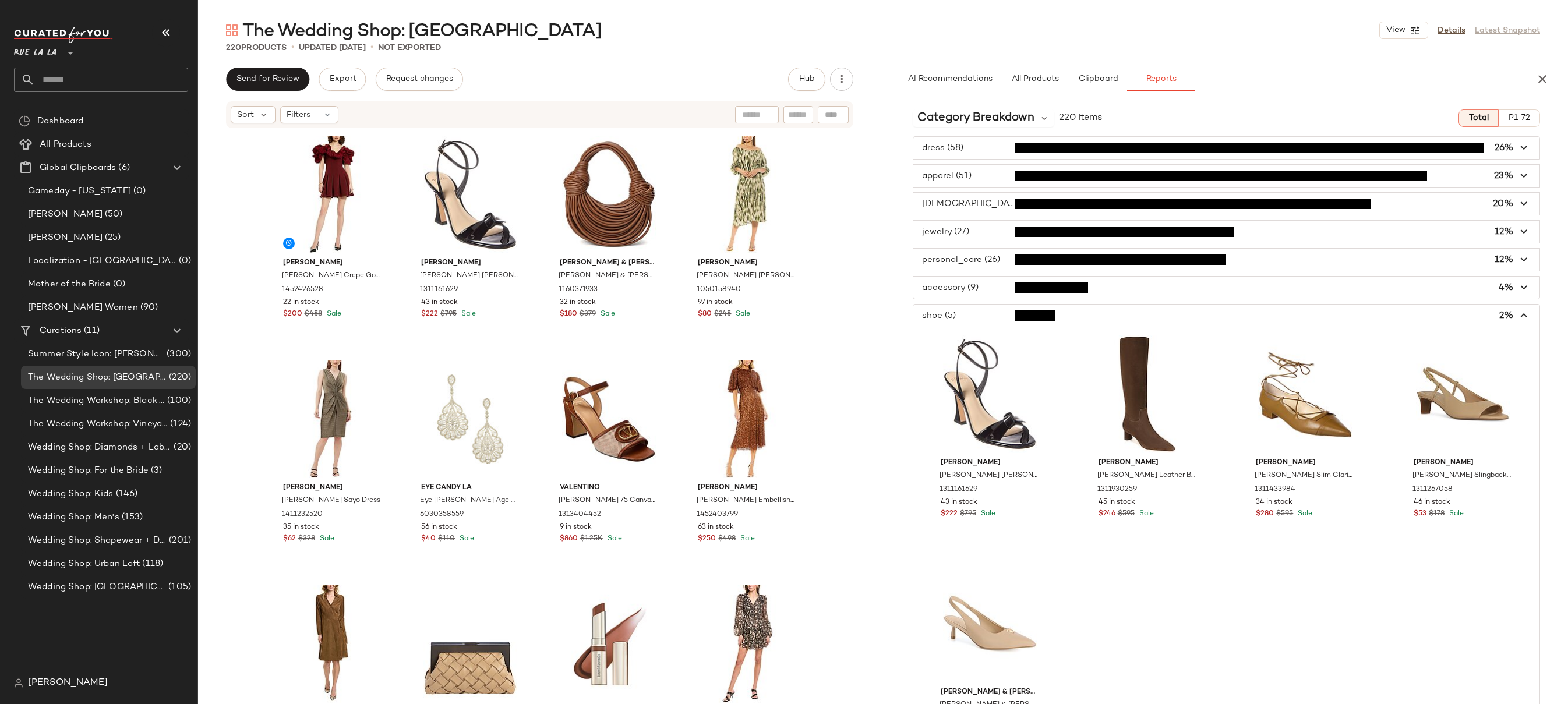
click at [959, 317] on span "button" at bounding box center [1227, 316] width 626 height 22
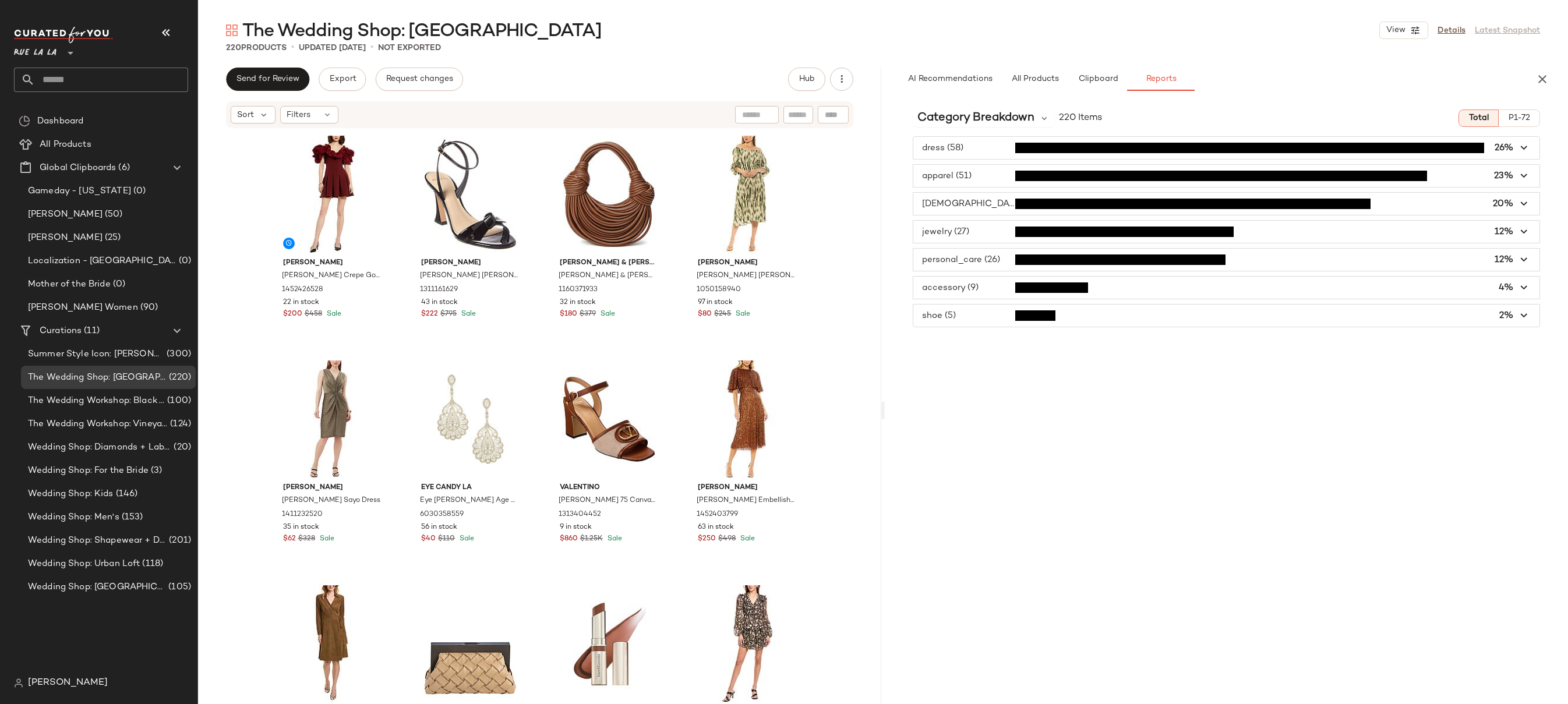
click at [947, 173] on span "button" at bounding box center [1227, 176] width 626 height 22
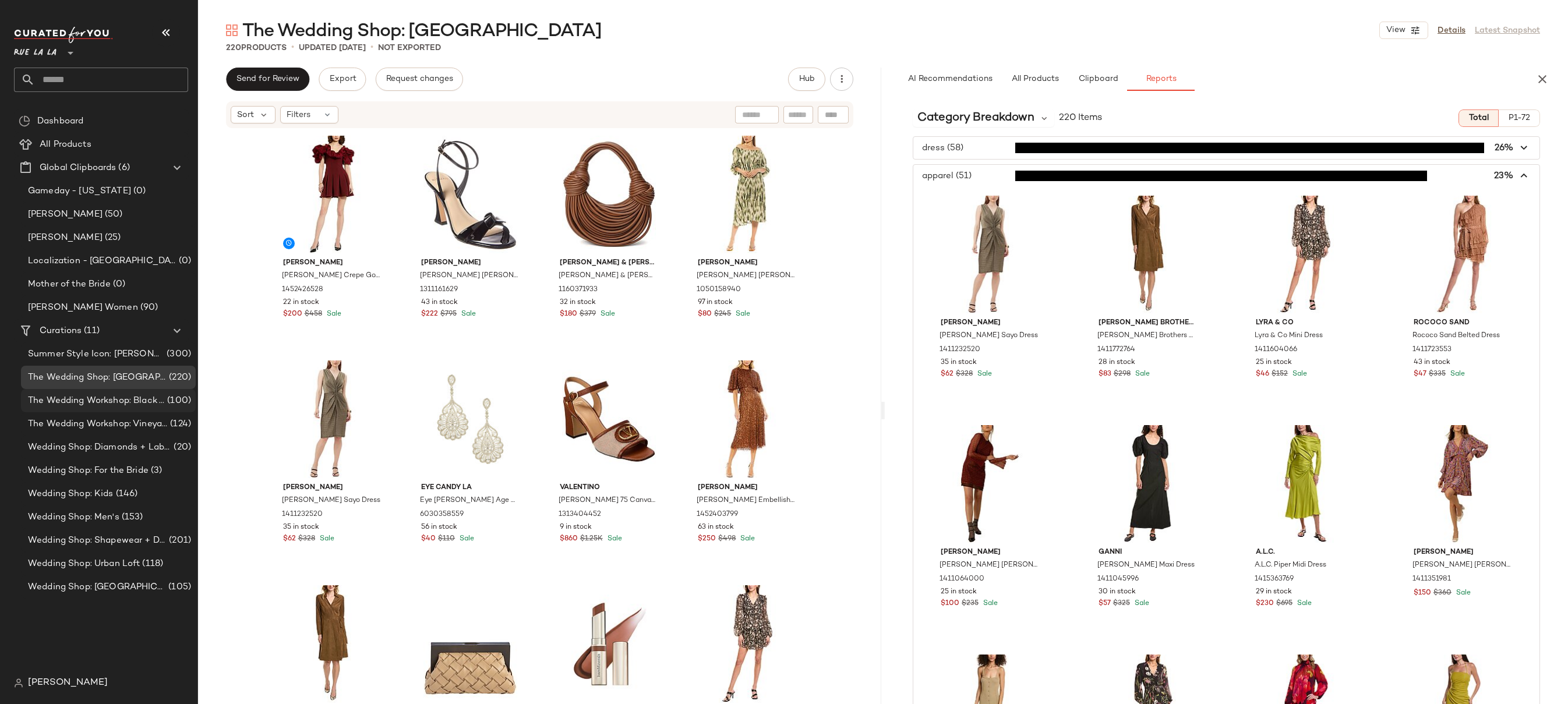
click at [126, 400] on span "The Wedding Workshop: Black Tie Ballroom" at bounding box center [96, 401] width 137 height 13
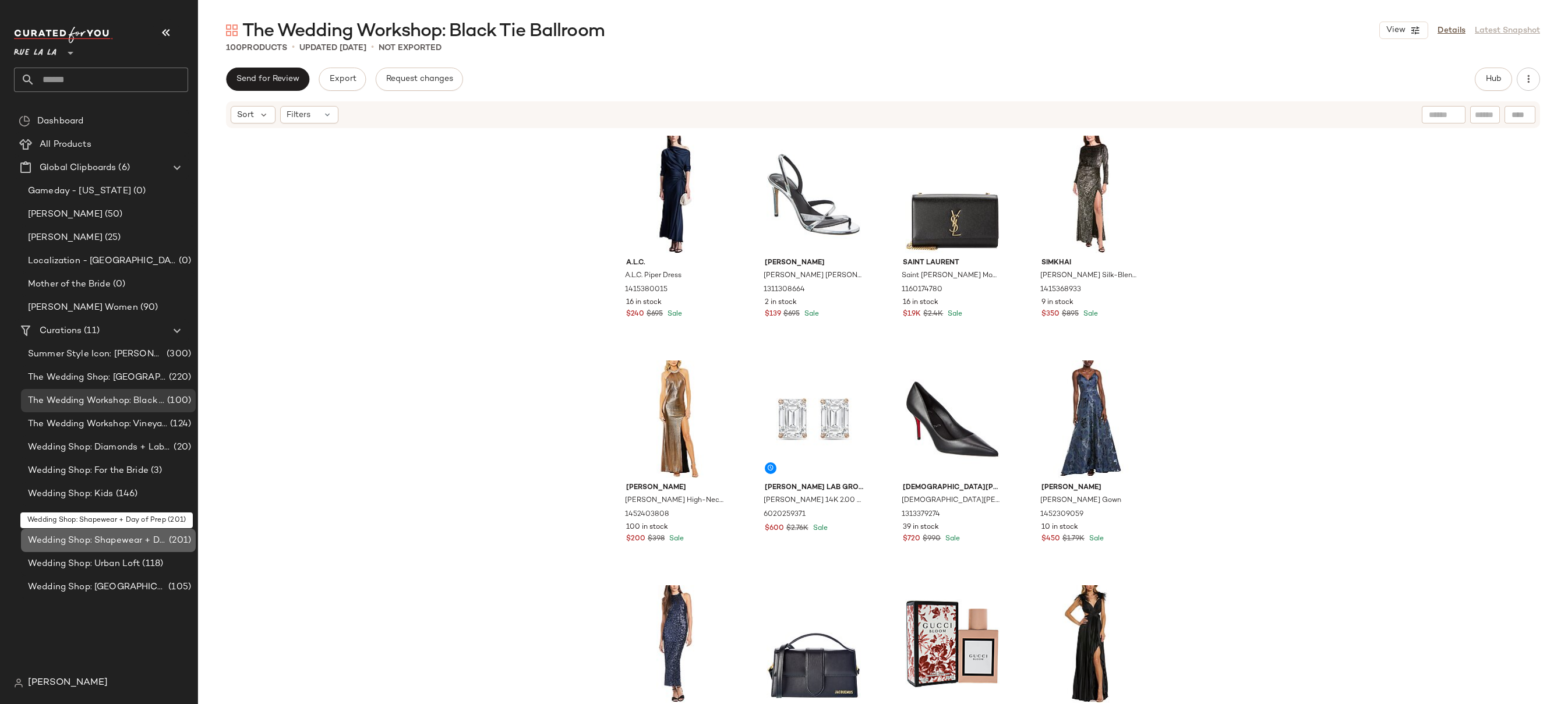
click at [111, 541] on span "Wedding Shop: Shapewear + Day of Prep" at bounding box center [97, 541] width 139 height 13
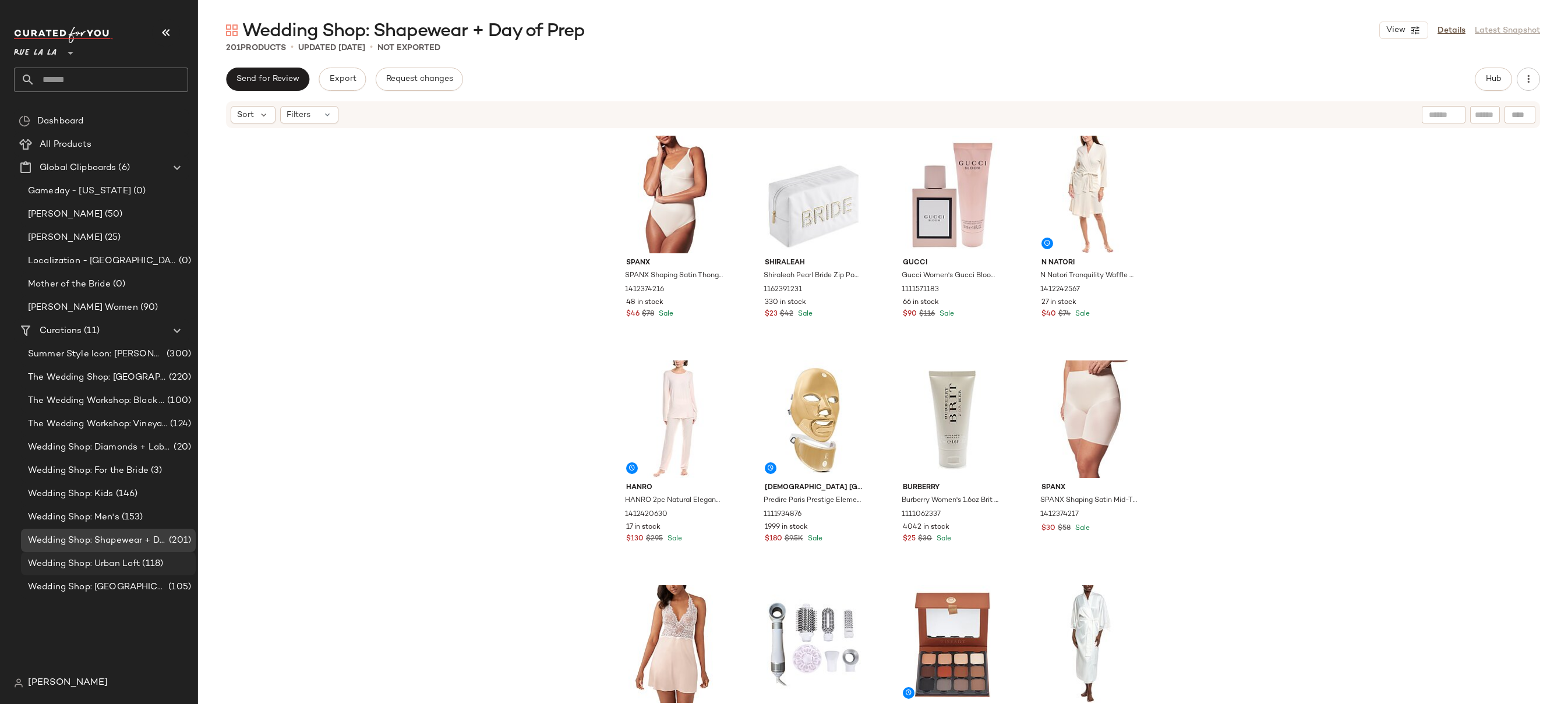
click at [114, 564] on span "Wedding Shop: Urban Loft" at bounding box center [84, 563] width 112 height 13
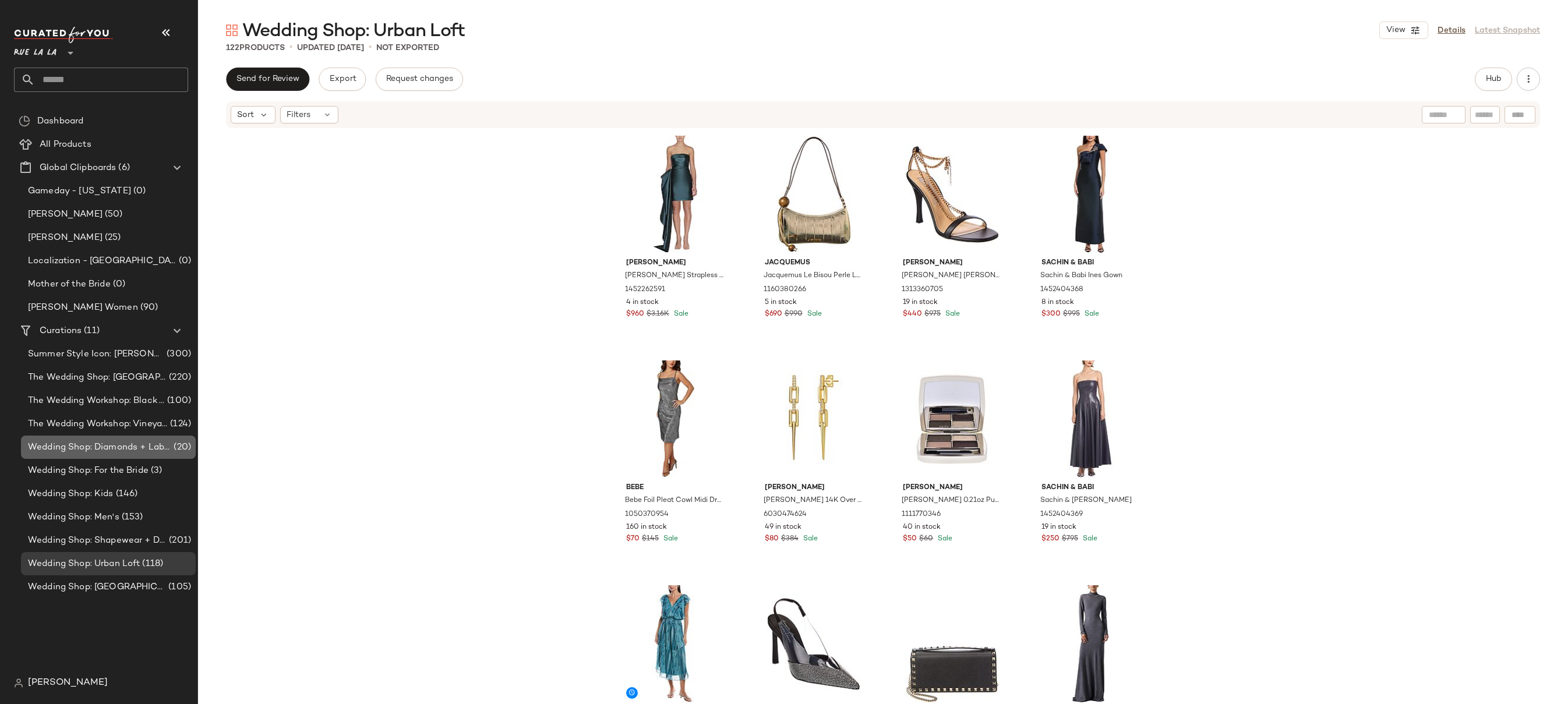
click at [124, 448] on span "Wedding Shop: Diamonds + Lab Diamonds" at bounding box center [99, 447] width 143 height 13
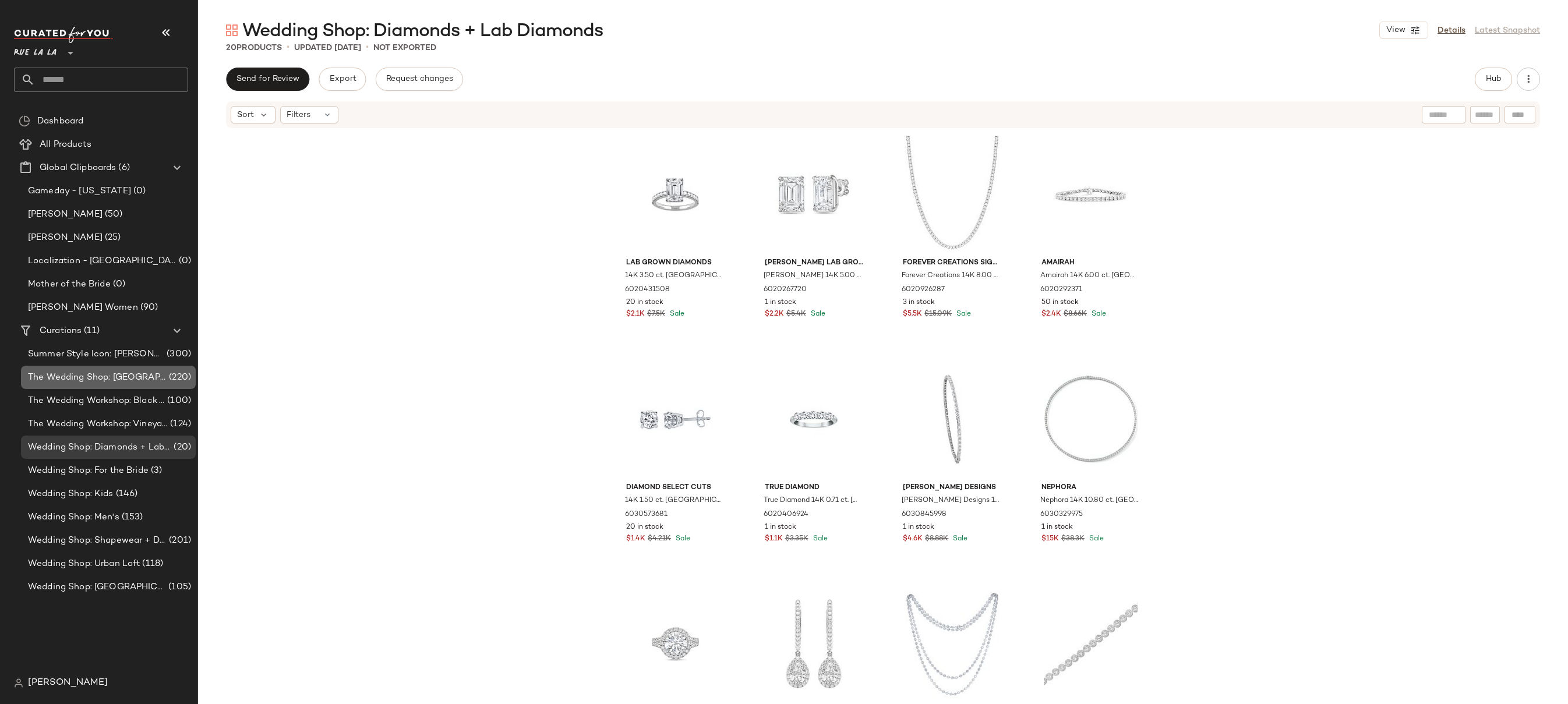
click at [117, 382] on span "The Wedding Shop: [GEOGRAPHIC_DATA]" at bounding box center [97, 377] width 139 height 13
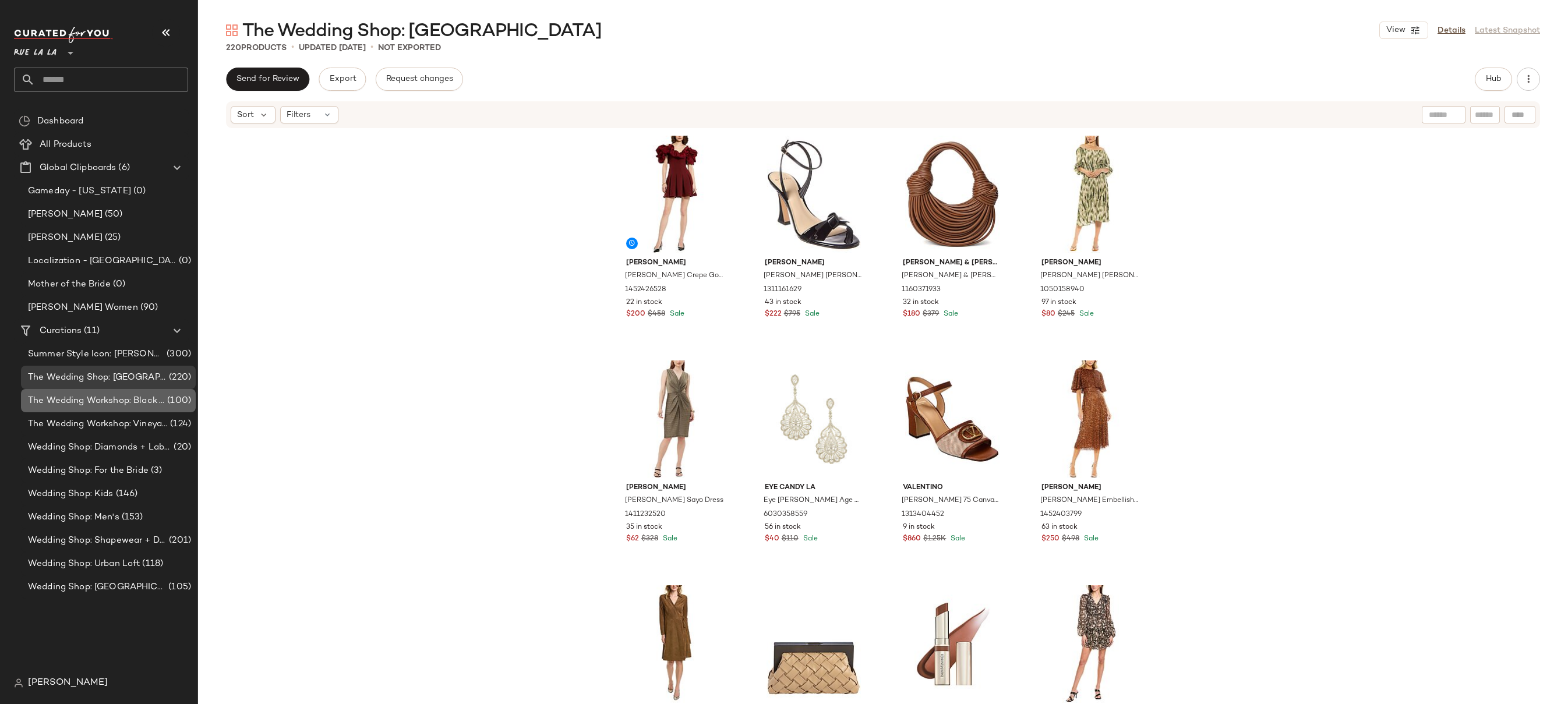
click at [120, 404] on span "The Wedding Workshop: Black Tie Ballroom" at bounding box center [96, 401] width 137 height 13
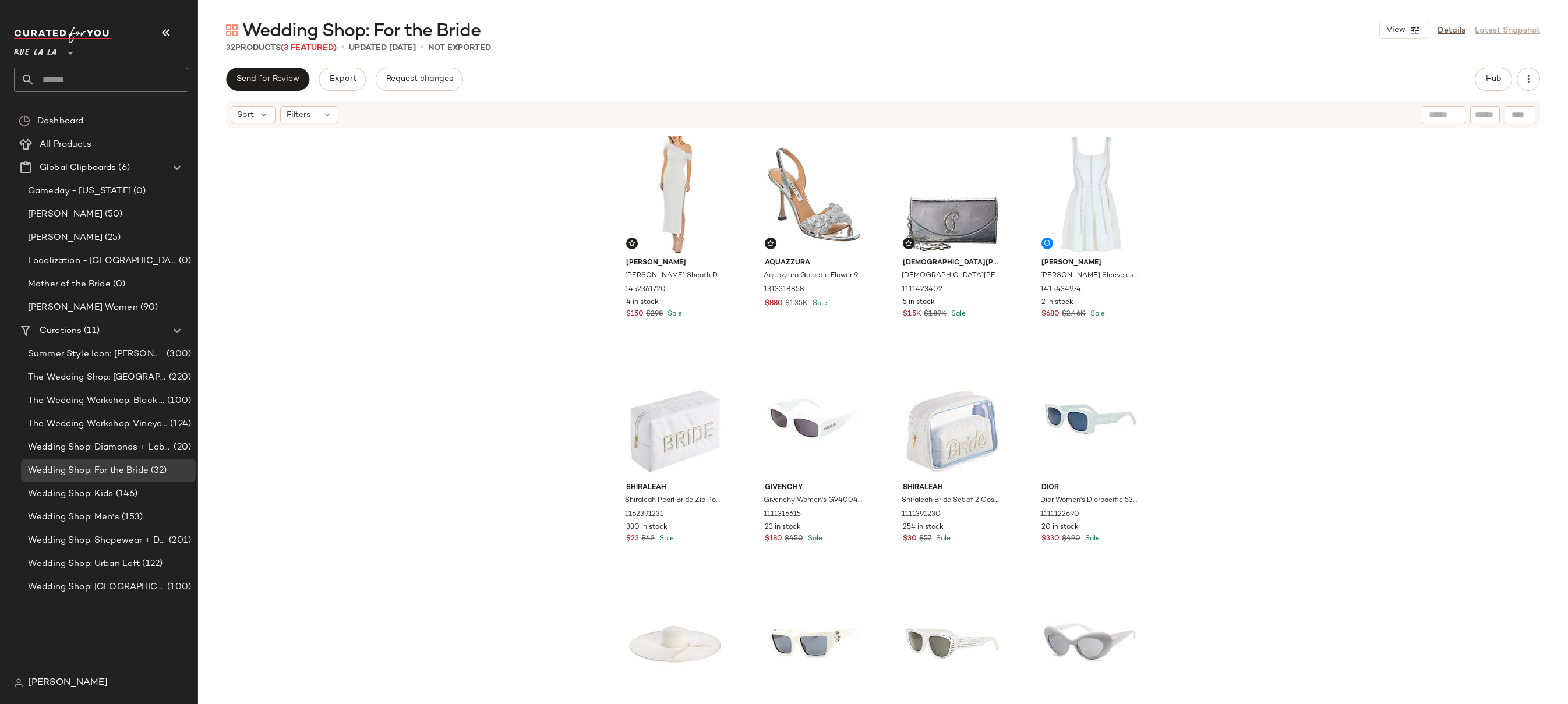
click at [1238, 235] on div "[PERSON_NAME] [PERSON_NAME] Sheath Dress 1452361720 4 in stock $150 $298 Sale A…" at bounding box center [883, 434] width 1370 height 610
click at [1220, 246] on div "Mac Duggal Mac Duggal Sheath Dress 1452361720 4 in stock $150 $298 Sale Aquazzu…" at bounding box center [883, 434] width 1370 height 610
